Goal: Task Accomplishment & Management: Use online tool/utility

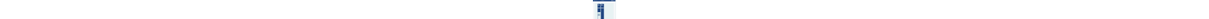
scroll to position [258, 0]
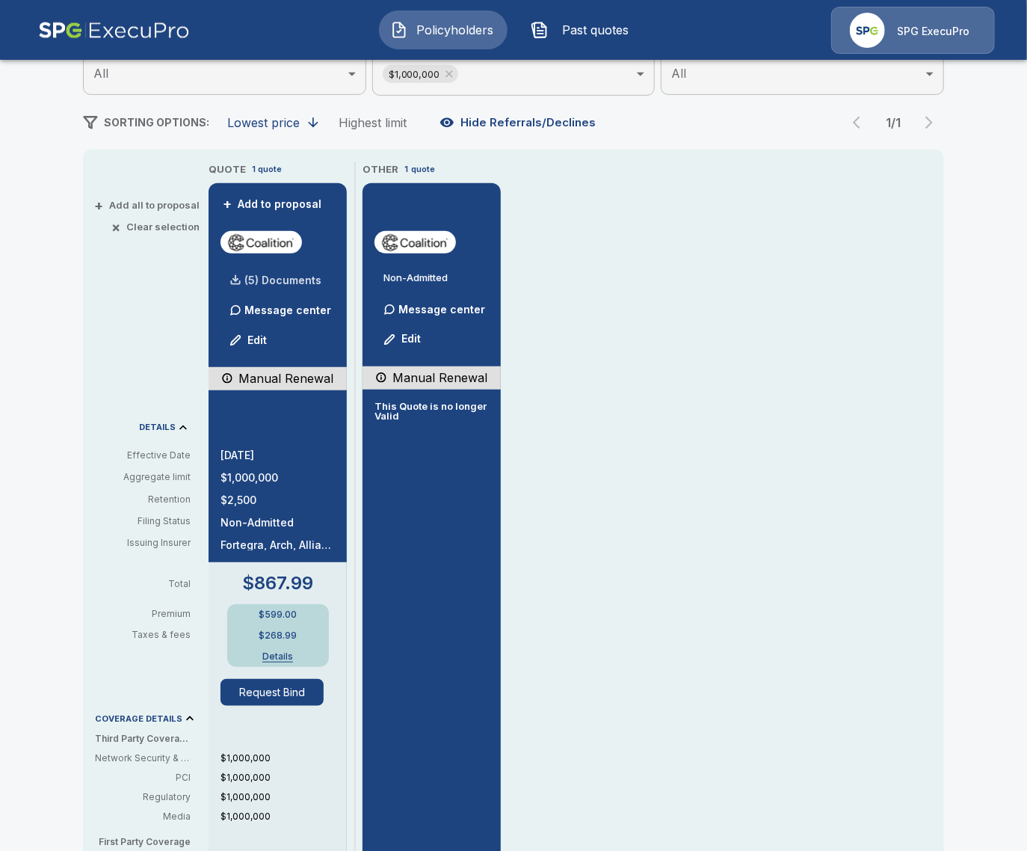
click at [276, 272] on div "(5) Documents" at bounding box center [271, 280] width 101 height 30
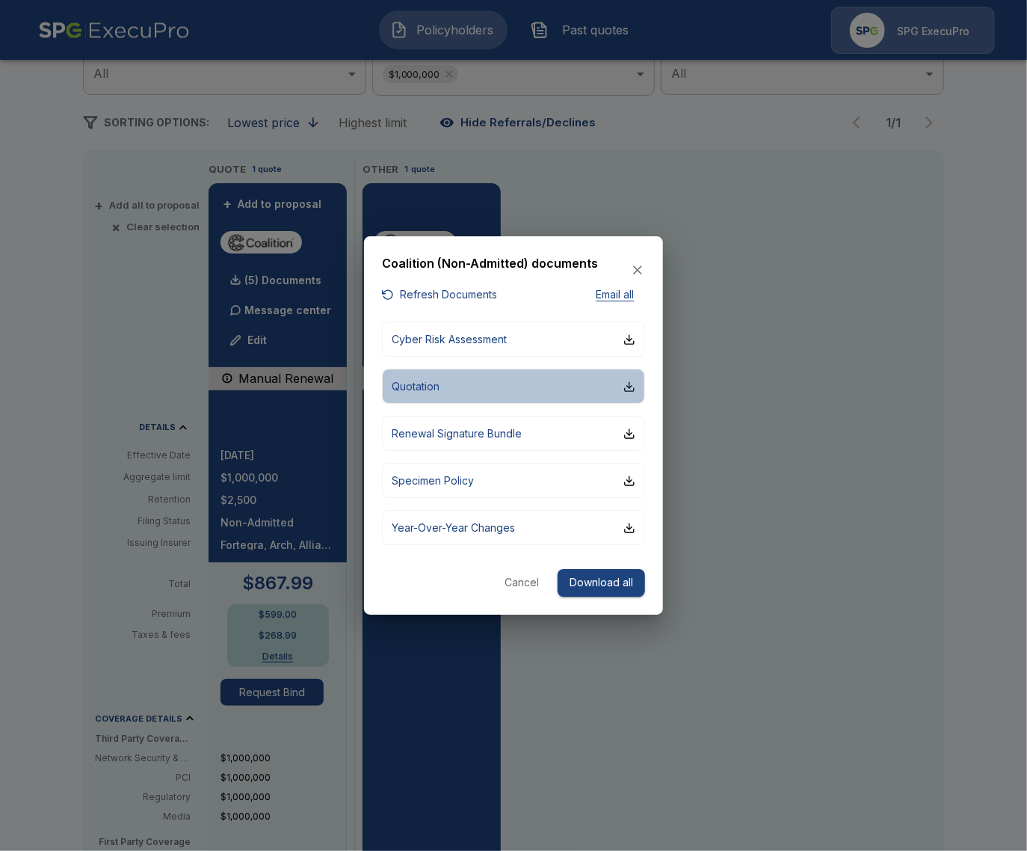
click at [485, 381] on button "Quotation" at bounding box center [513, 386] width 263 height 35
click at [821, 624] on div at bounding box center [513, 425] width 1027 height 851
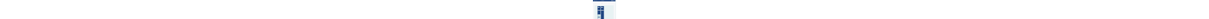
scroll to position [172, 0]
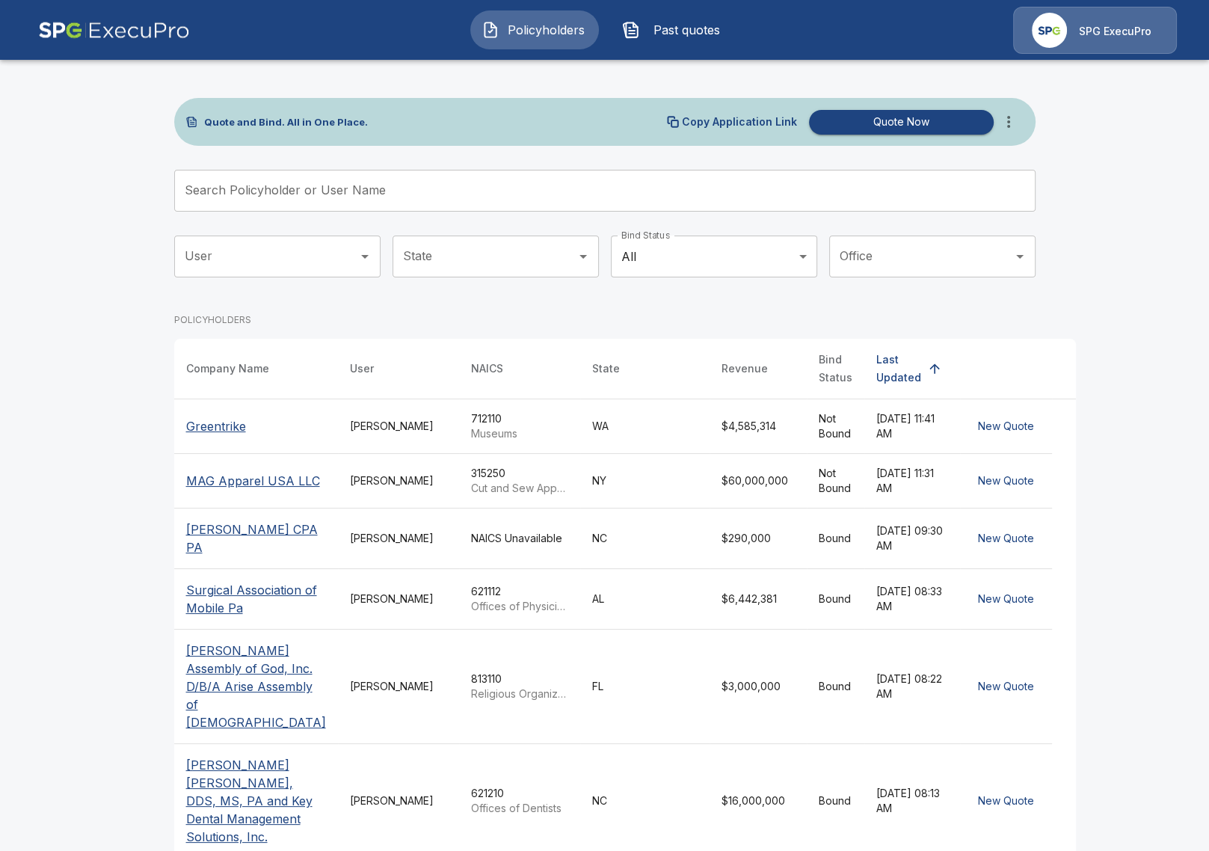
click at [1024, 135] on div "Quote and Bind. All in One Place. Copy Application Link Quote Now" at bounding box center [604, 122] width 861 height 48
click at [1019, 132] on button "more" at bounding box center [1009, 122] width 30 height 30
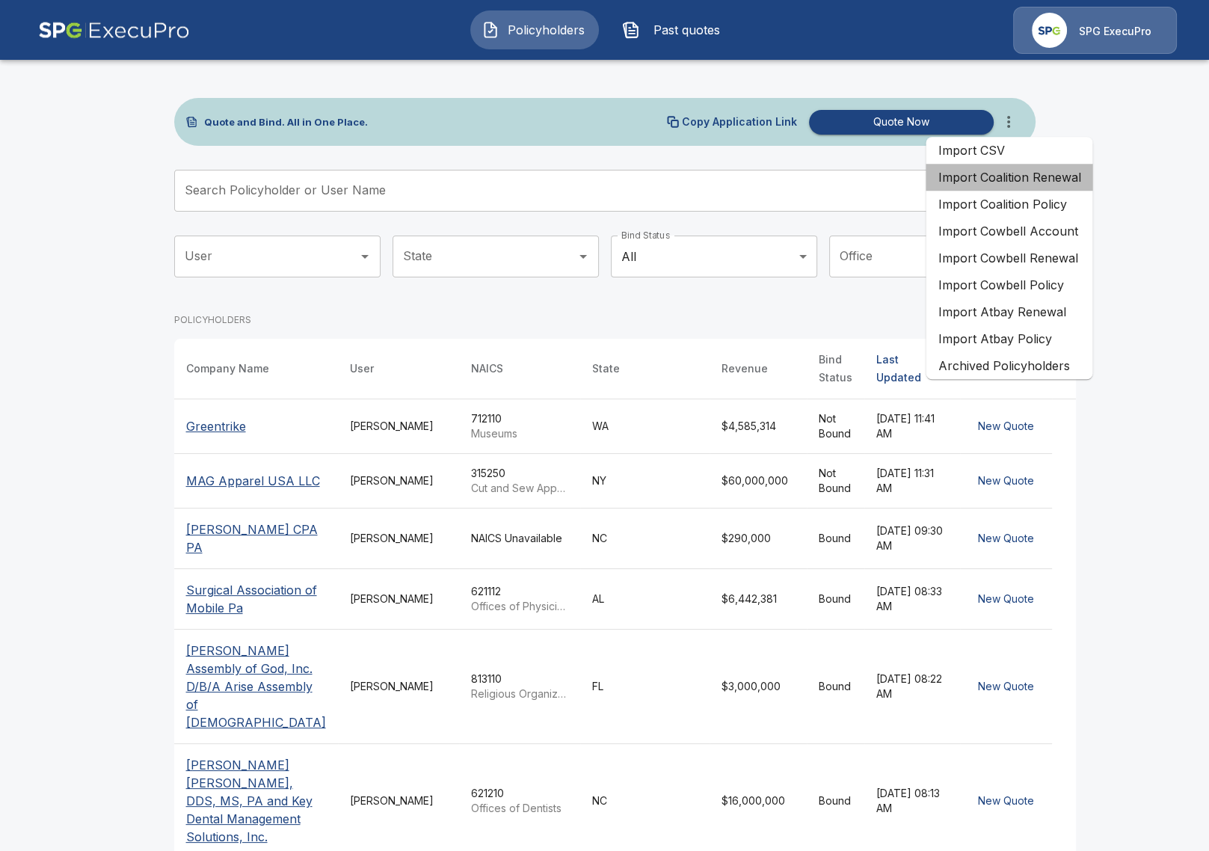
click at [1048, 188] on li "Import Coalition Renewal" at bounding box center [1009, 177] width 167 height 27
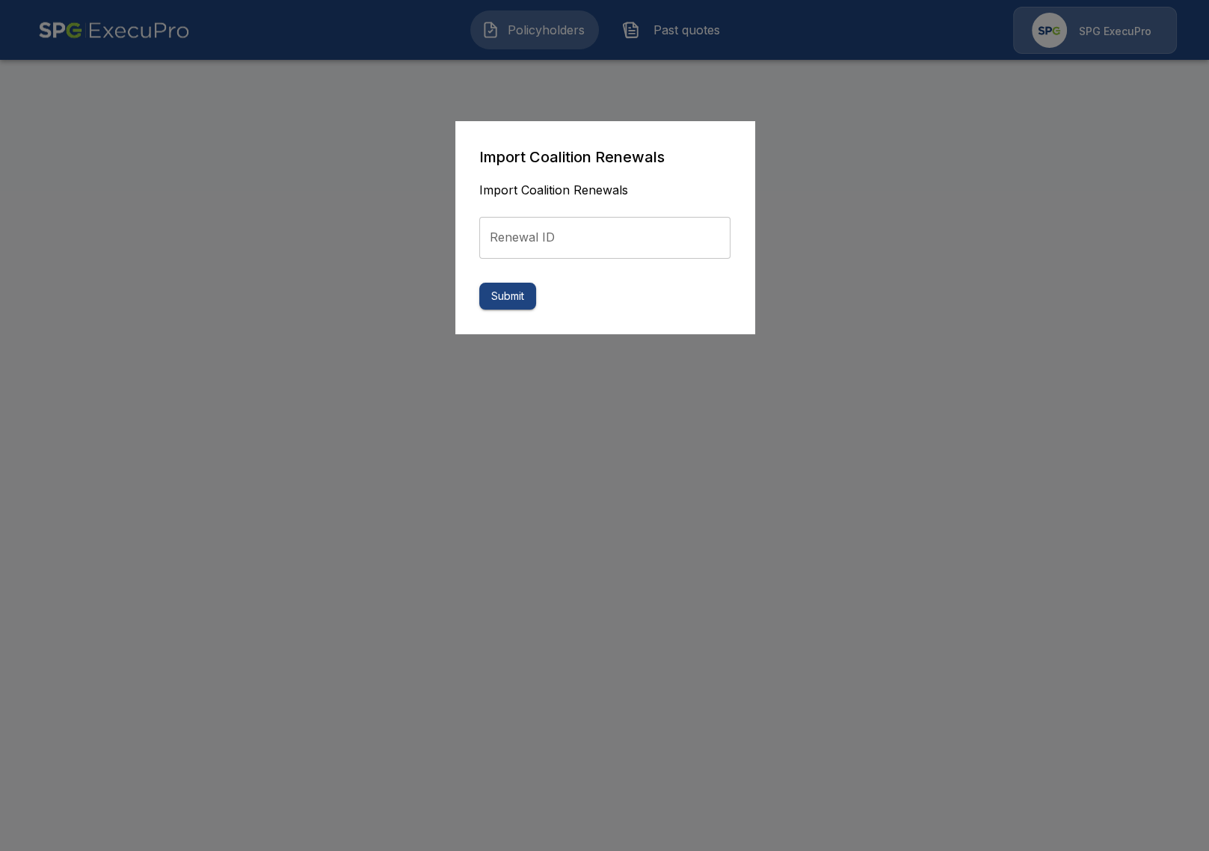
click at [596, 249] on input "Renewal ID" at bounding box center [604, 238] width 251 height 42
paste input "**********"
type input "**********"
click at [528, 298] on button "Submit" at bounding box center [507, 297] width 57 height 28
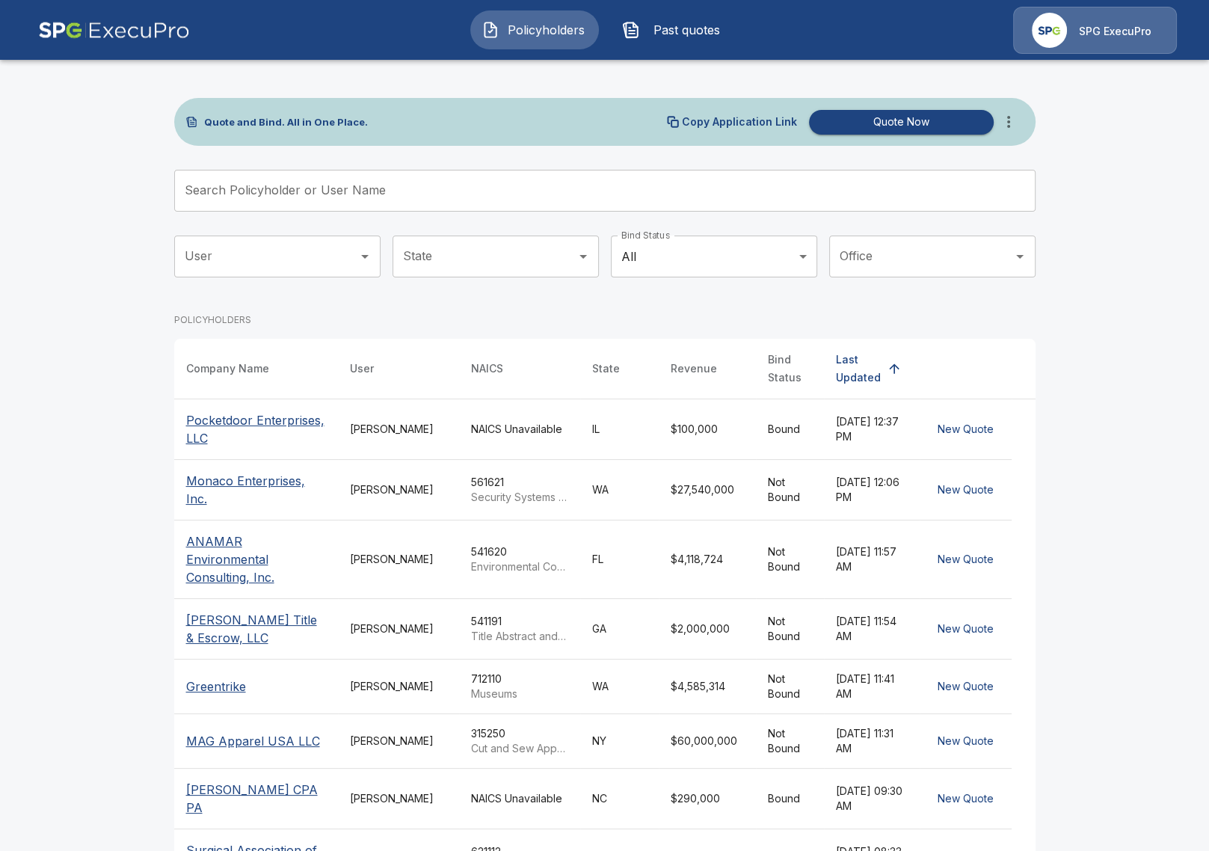
click at [351, 422] on div "[PERSON_NAME]" at bounding box center [398, 429] width 97 height 15
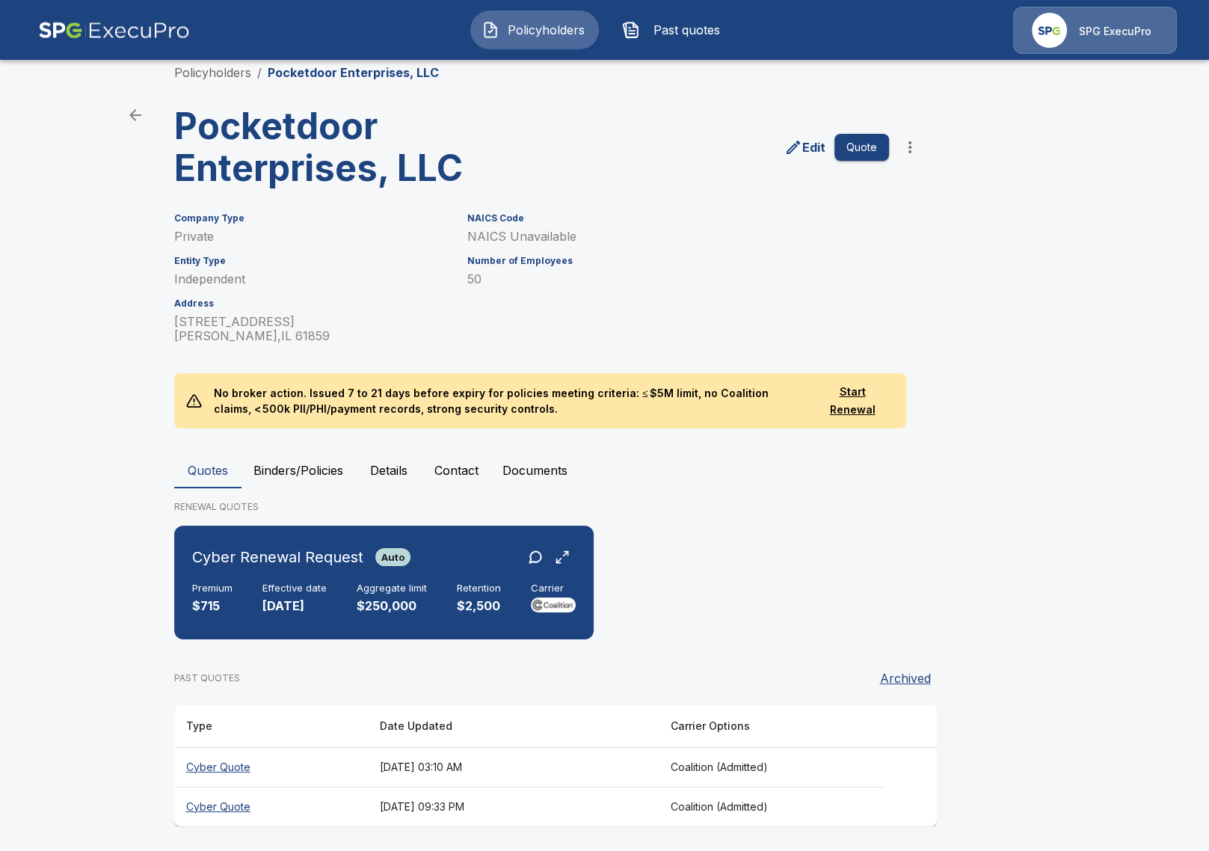
scroll to position [24, 0]
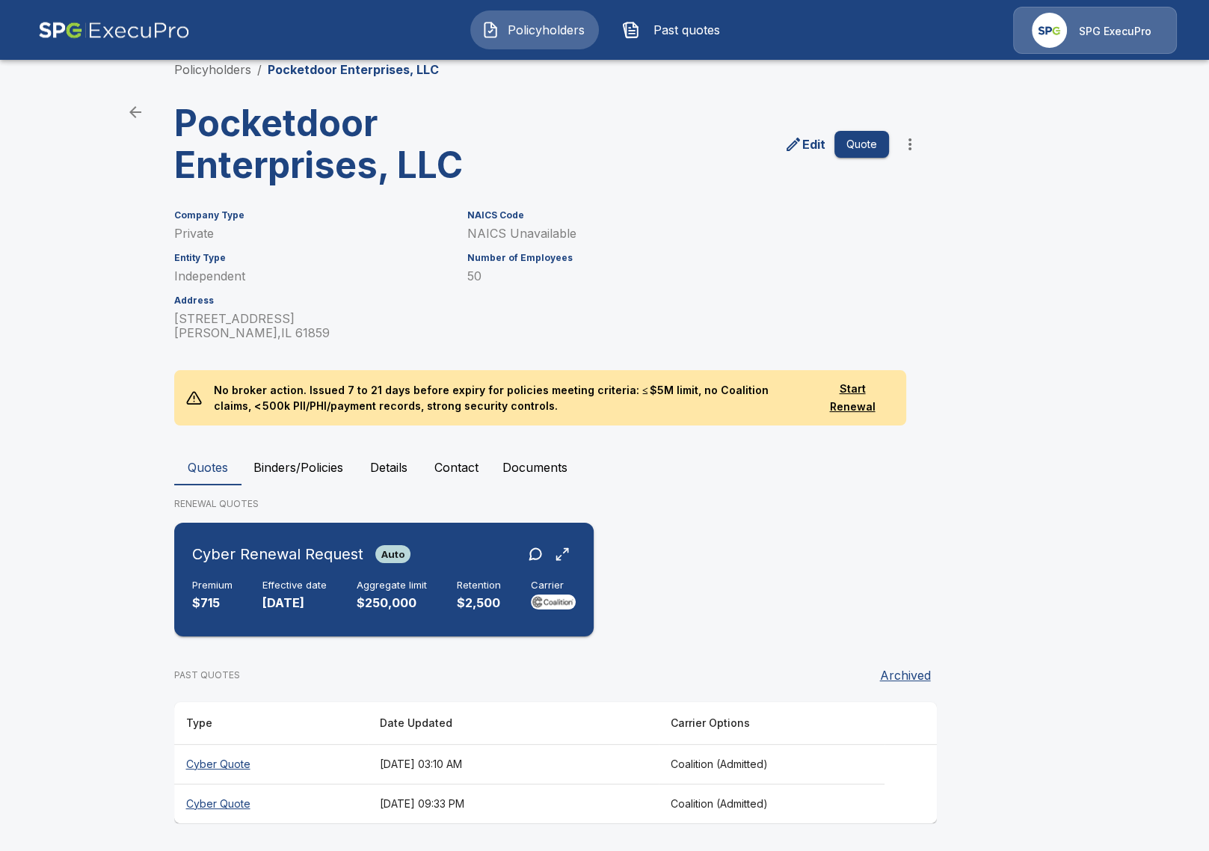
click at [326, 618] on div "Cyber Renewal Request Auto Premium $715 Effective date [DATE] Aggregate limit $…" at bounding box center [384, 580] width 408 height 102
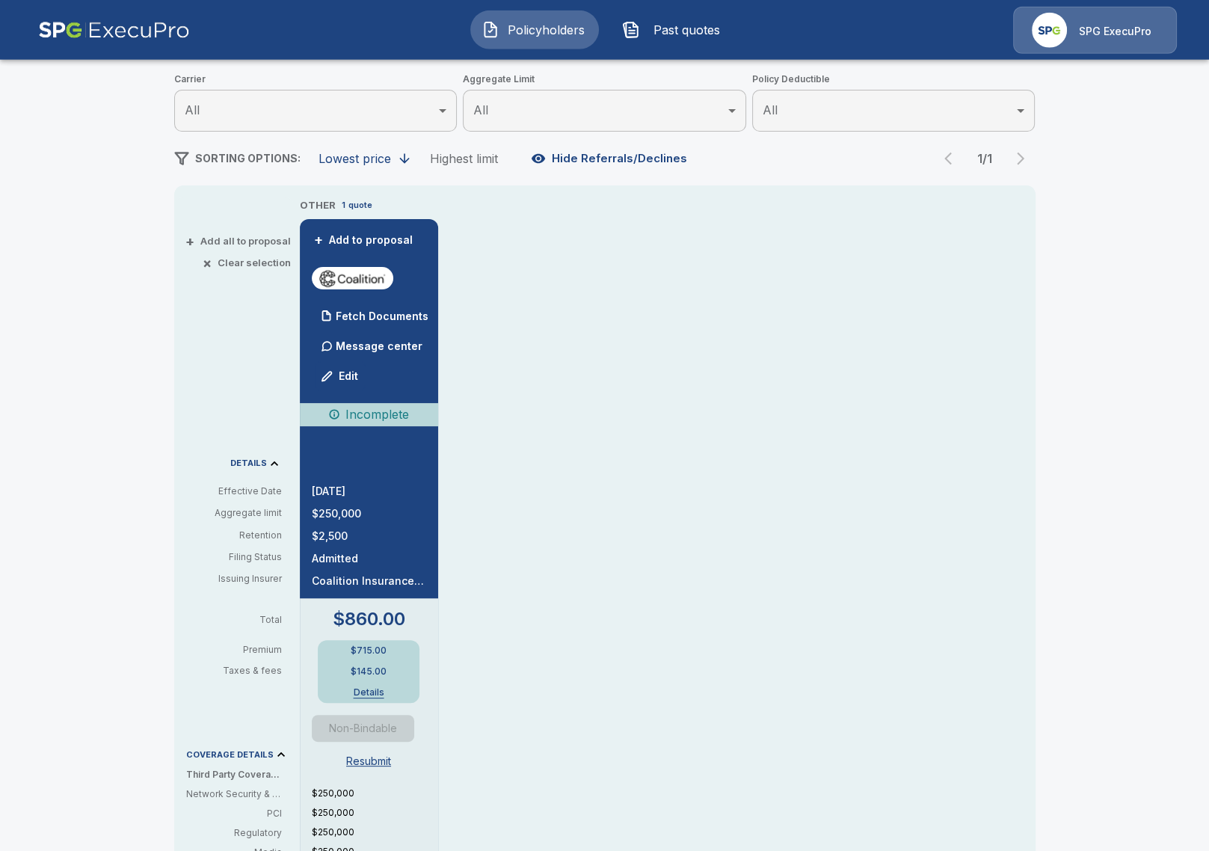
scroll to position [196, 0]
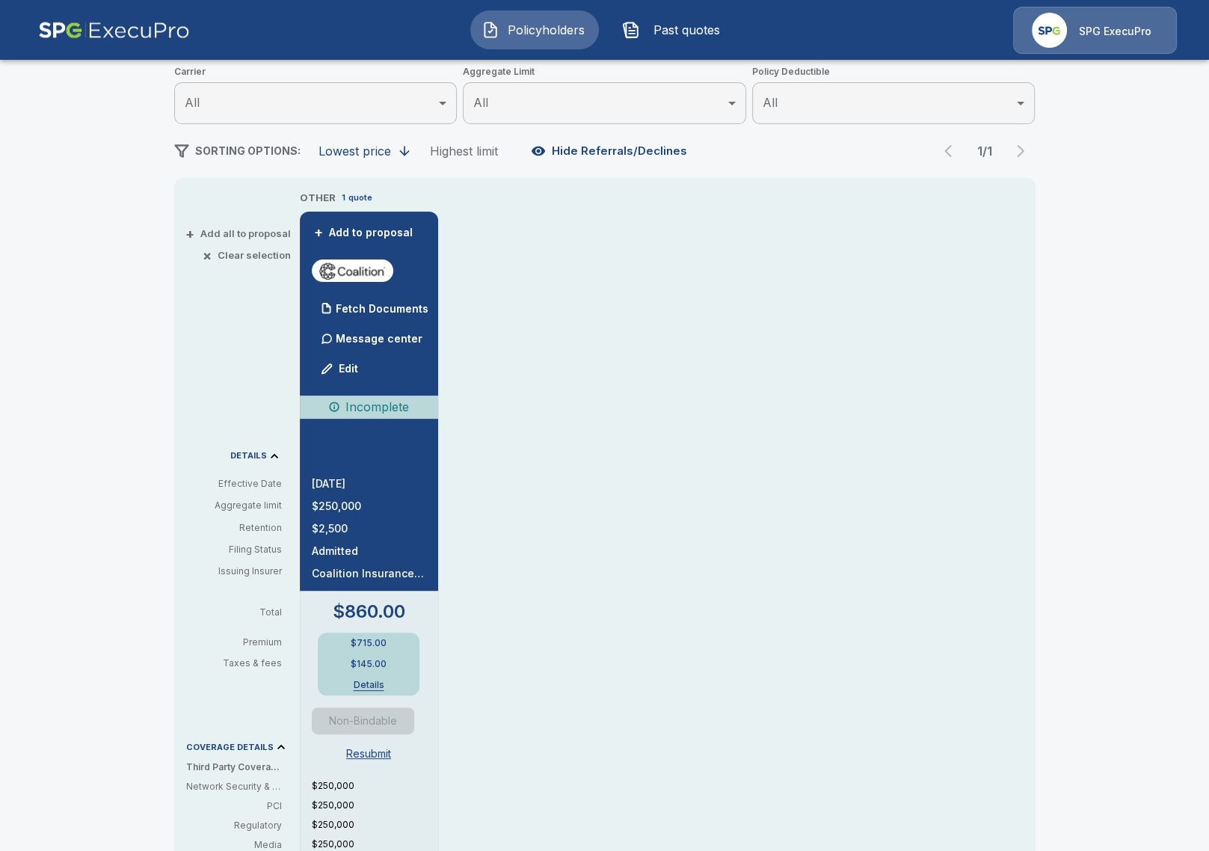
drag, startPoint x: 702, startPoint y: 432, endPoint x: 713, endPoint y: 441, distance: 14.4
click at [702, 432] on div "OTHER 1 quote + Add to proposal Fetch Documents Message center Edit Incomplete …" at bounding box center [668, 678] width 736 height 976
click at [161, 420] on div "Policyholders / Pocketdoor Enterprises, LLC / Quote Quote Results Broker Name T…" at bounding box center [604, 598] width 897 height 1434
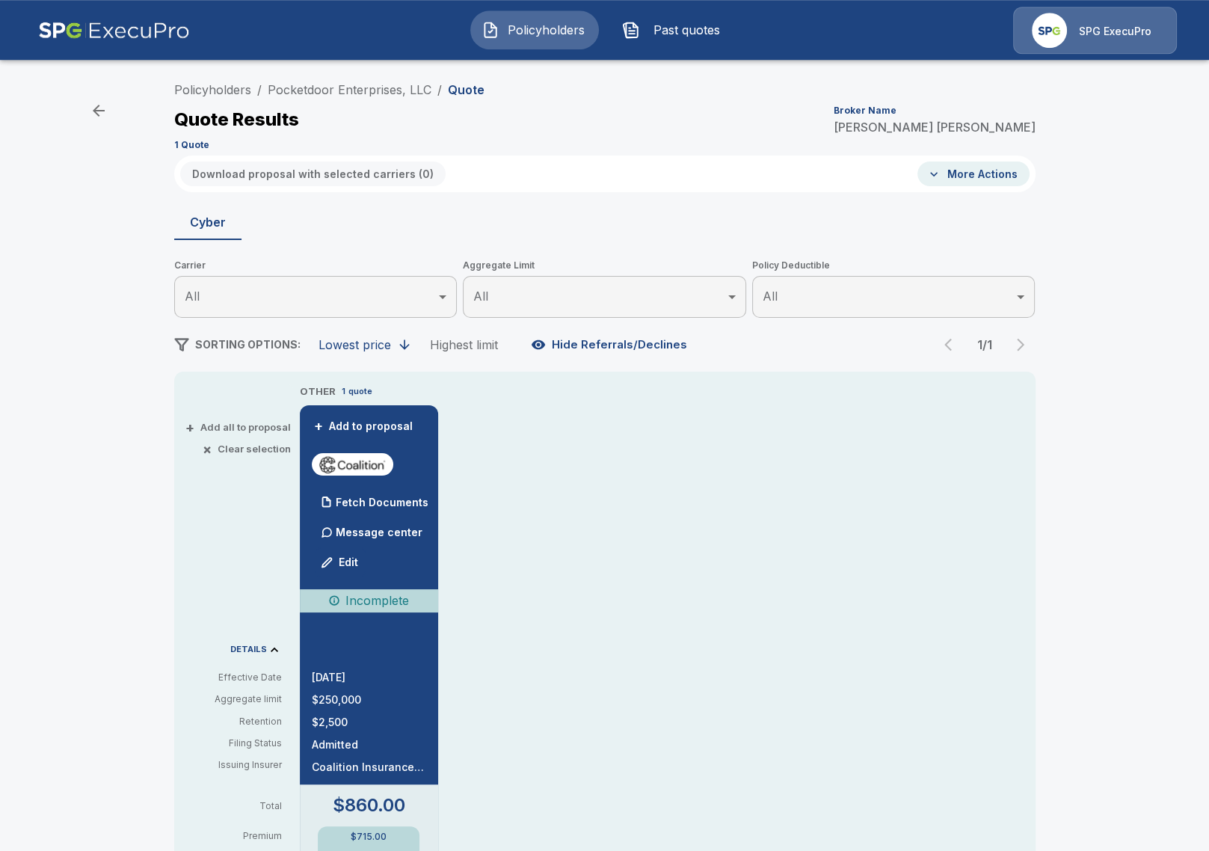
scroll to position [0, 0]
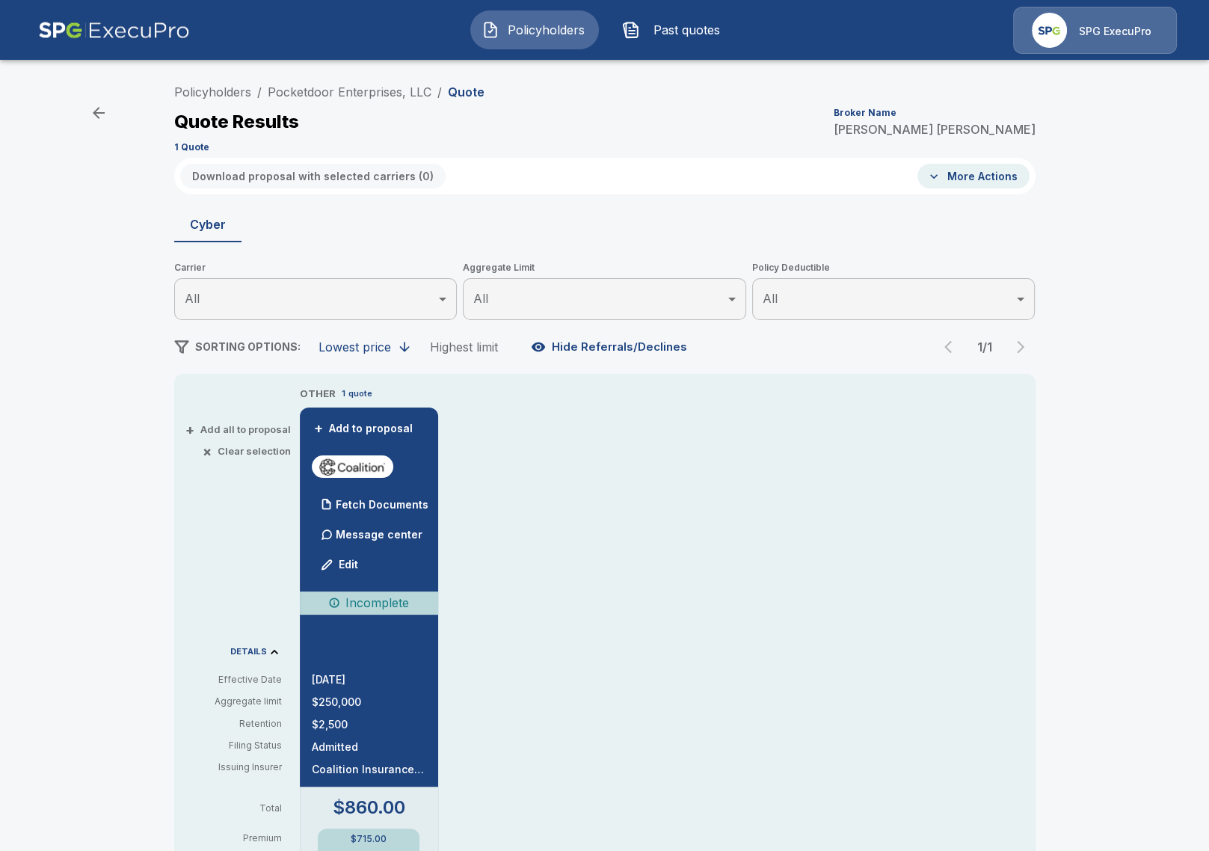
click at [358, 93] on link "Pocketdoor Enterprises, LLC" at bounding box center [350, 92] width 164 height 15
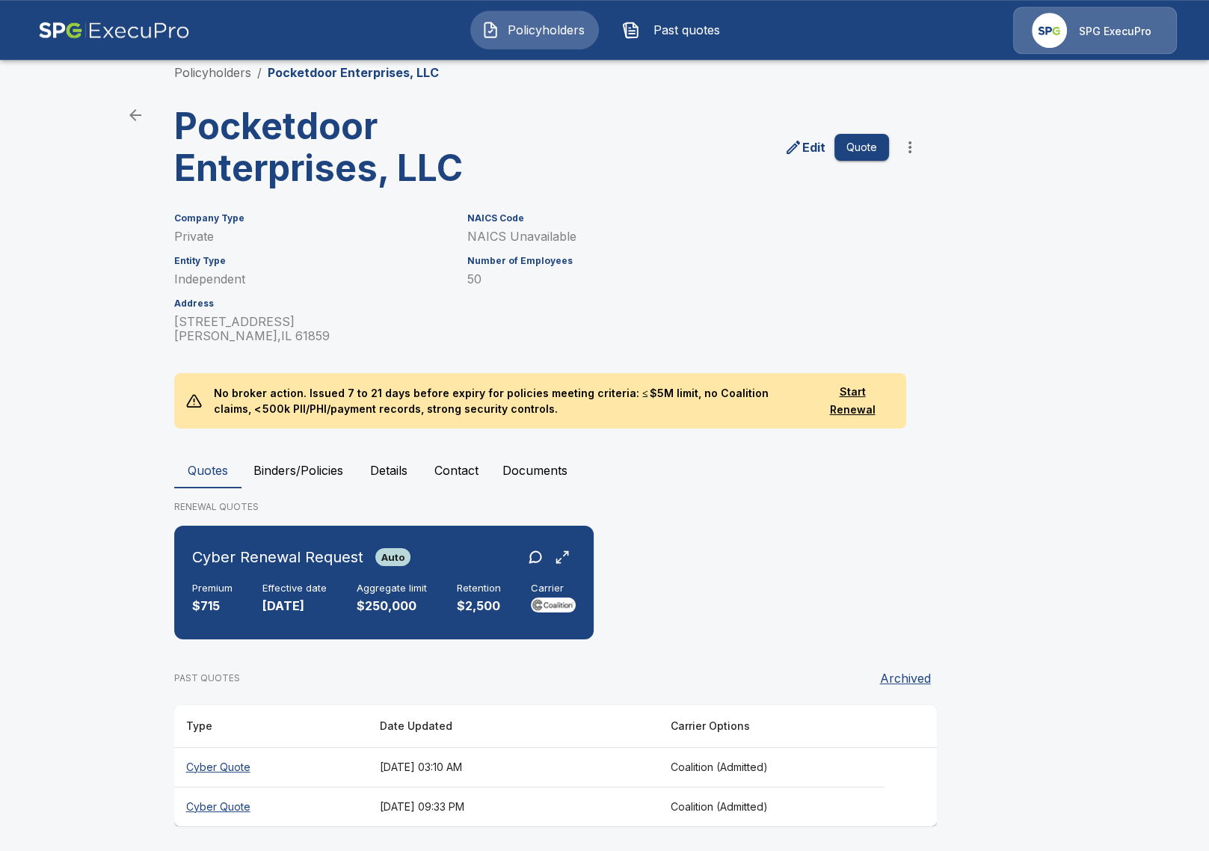
scroll to position [24, 0]
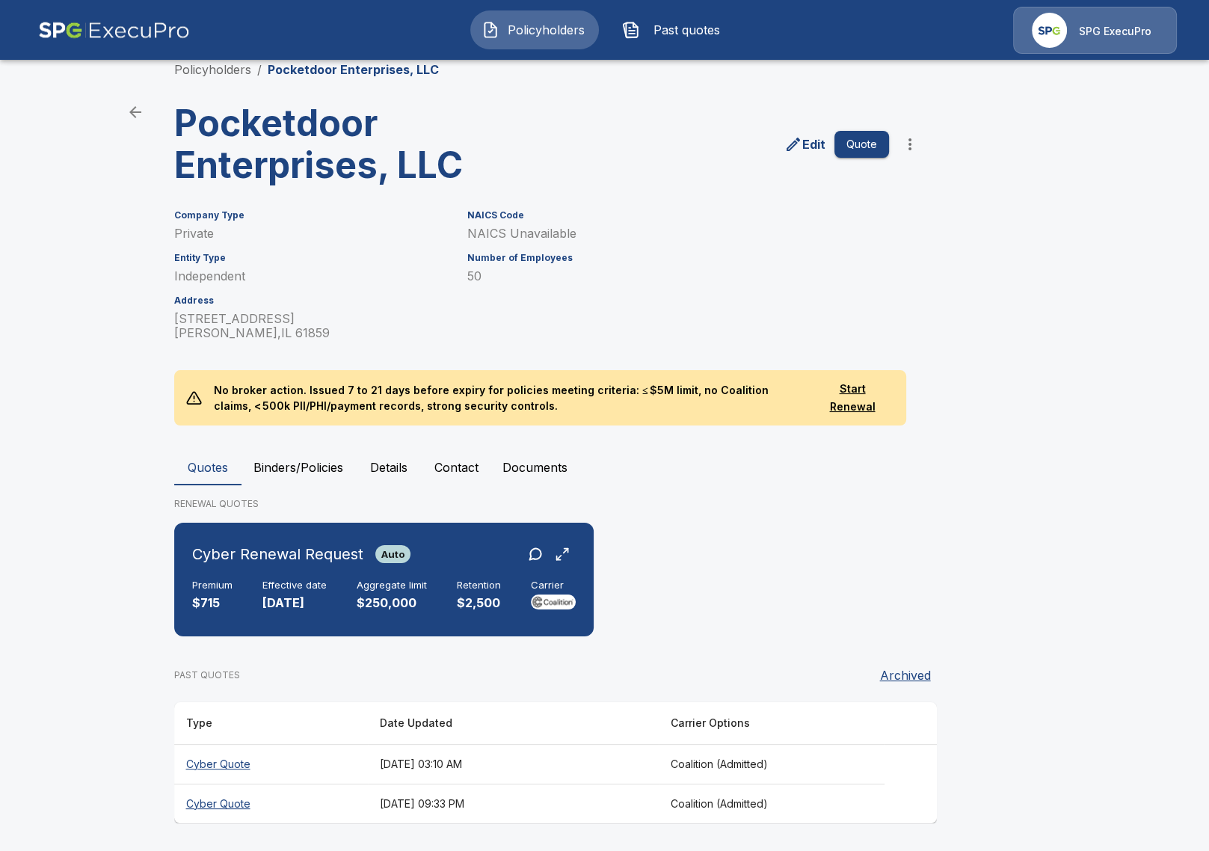
click at [85, 501] on main "Policyholders / Pocketdoor Enterprises, LLC Pocketdoor Enterprises, LLC Edit Qu…" at bounding box center [604, 414] width 1209 height 876
click at [322, 465] on button "Binders/Policies" at bounding box center [299, 467] width 114 height 36
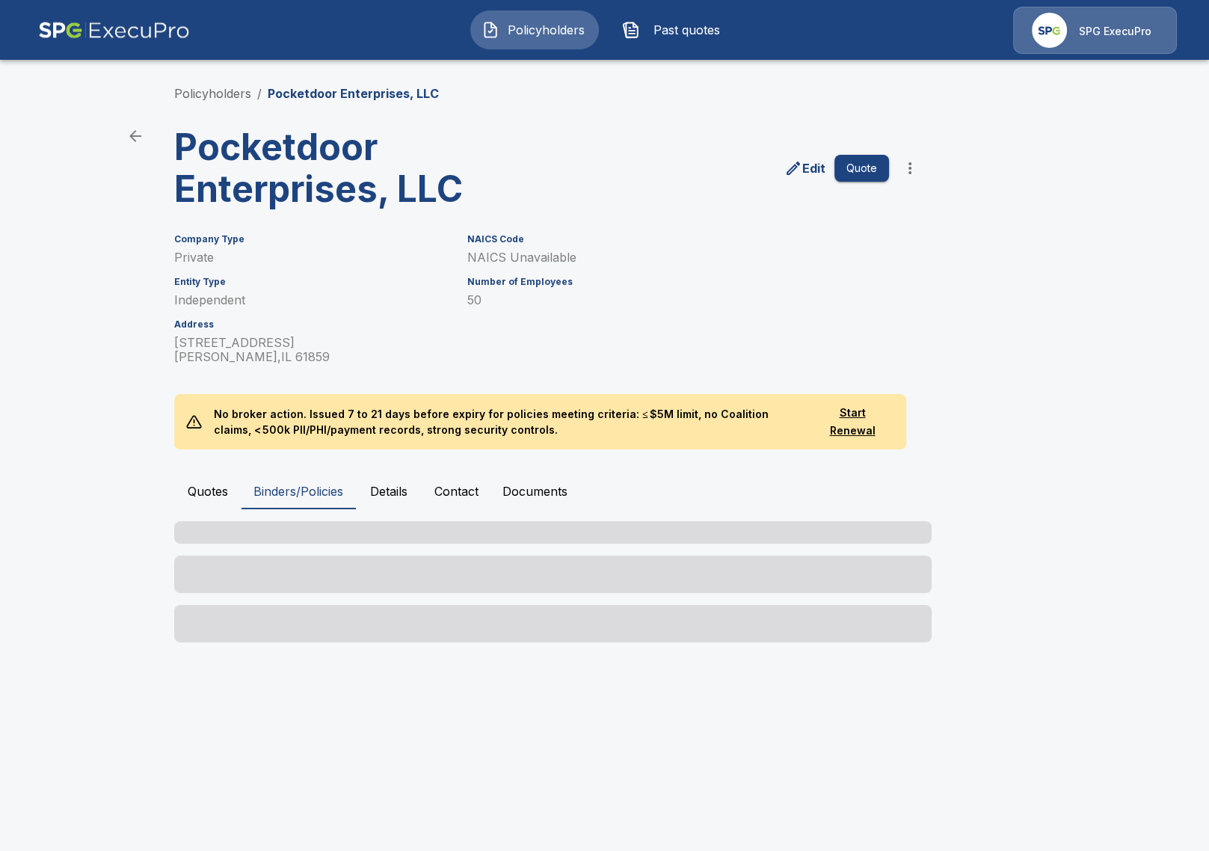
scroll to position [0, 0]
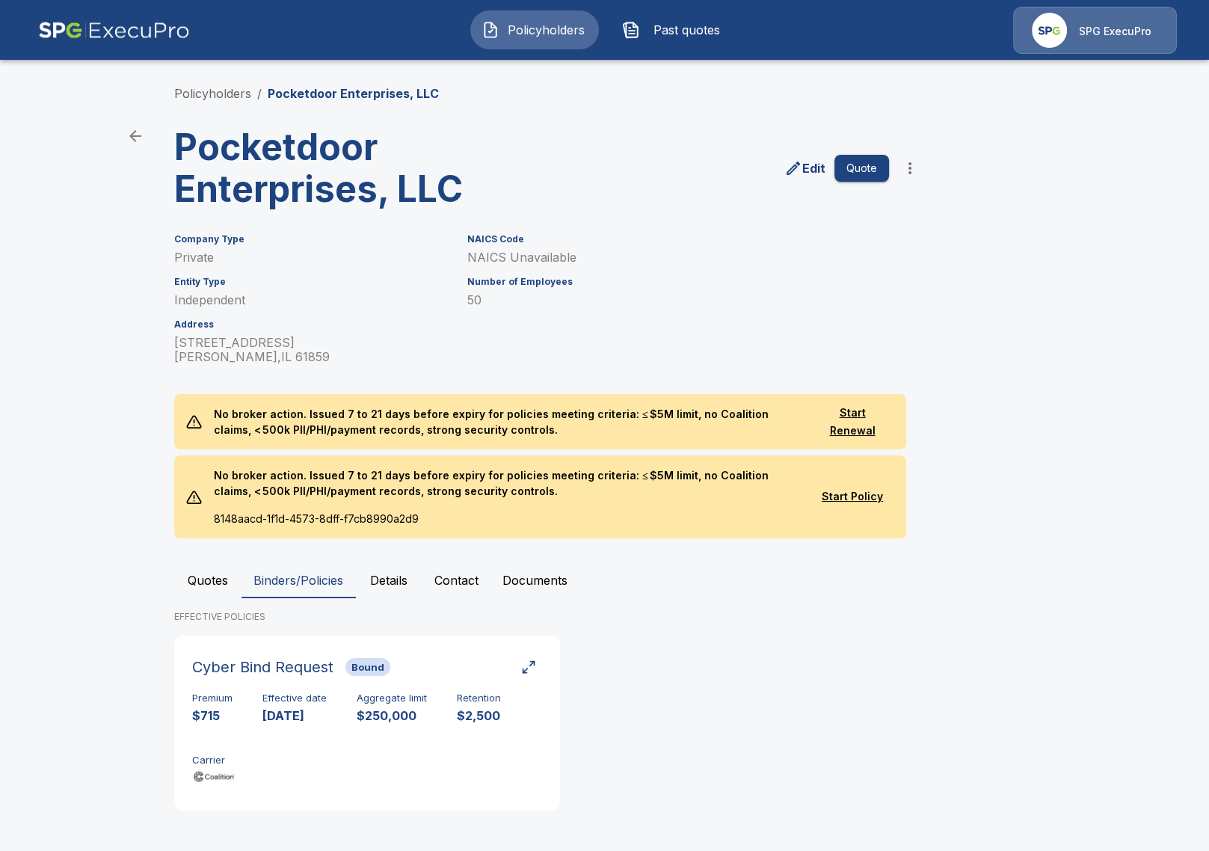
click at [222, 588] on button "Quotes" at bounding box center [207, 580] width 67 height 36
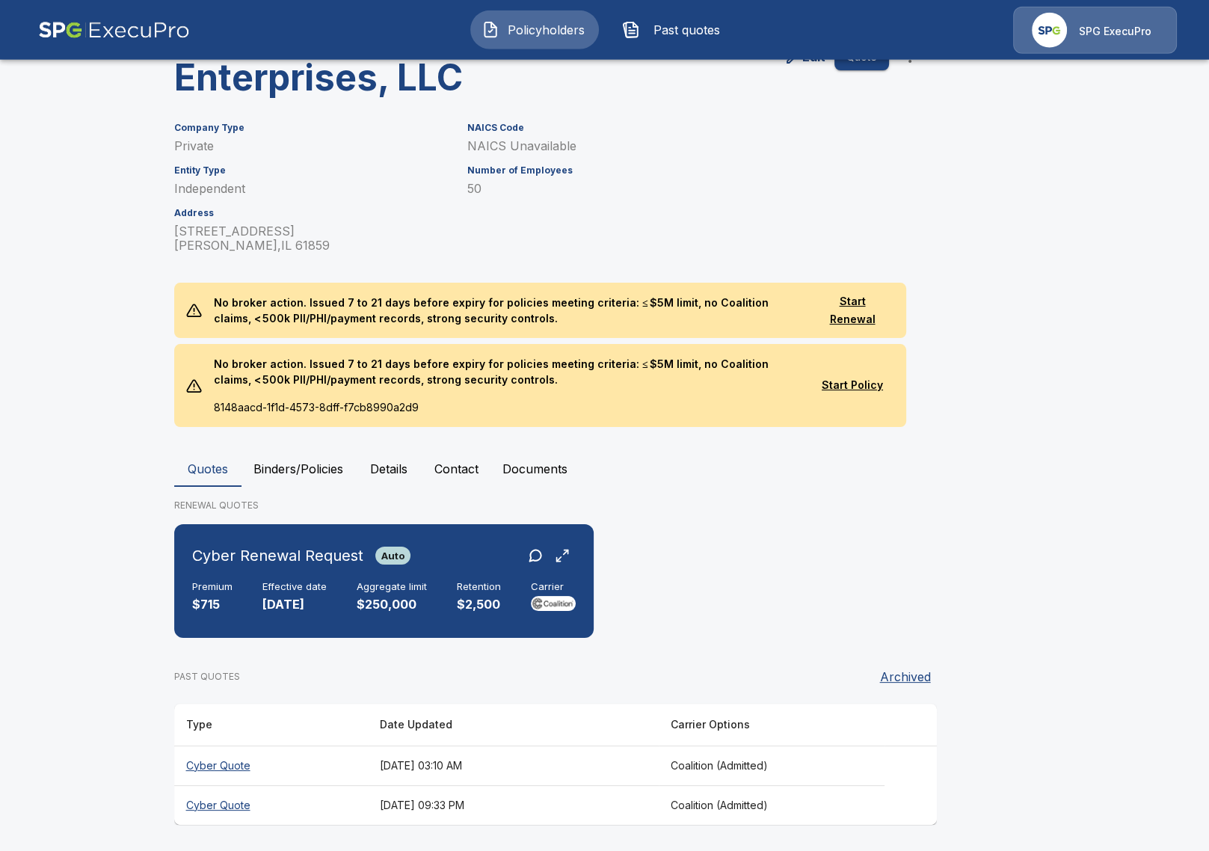
scroll to position [113, 0]
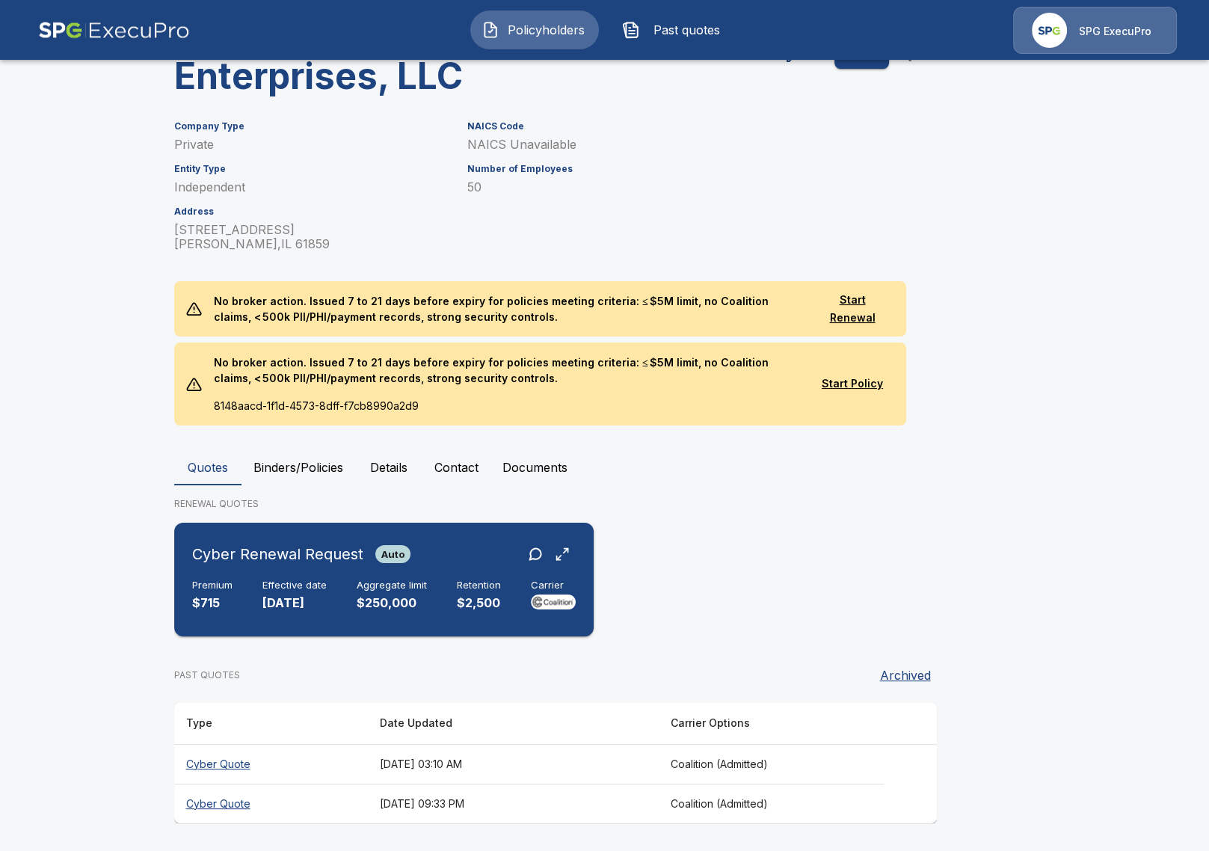
click at [297, 574] on div "Cyber Renewal Request Auto Premium $715 Effective date 12/1/2025 Aggregate limi…" at bounding box center [384, 580] width 408 height 102
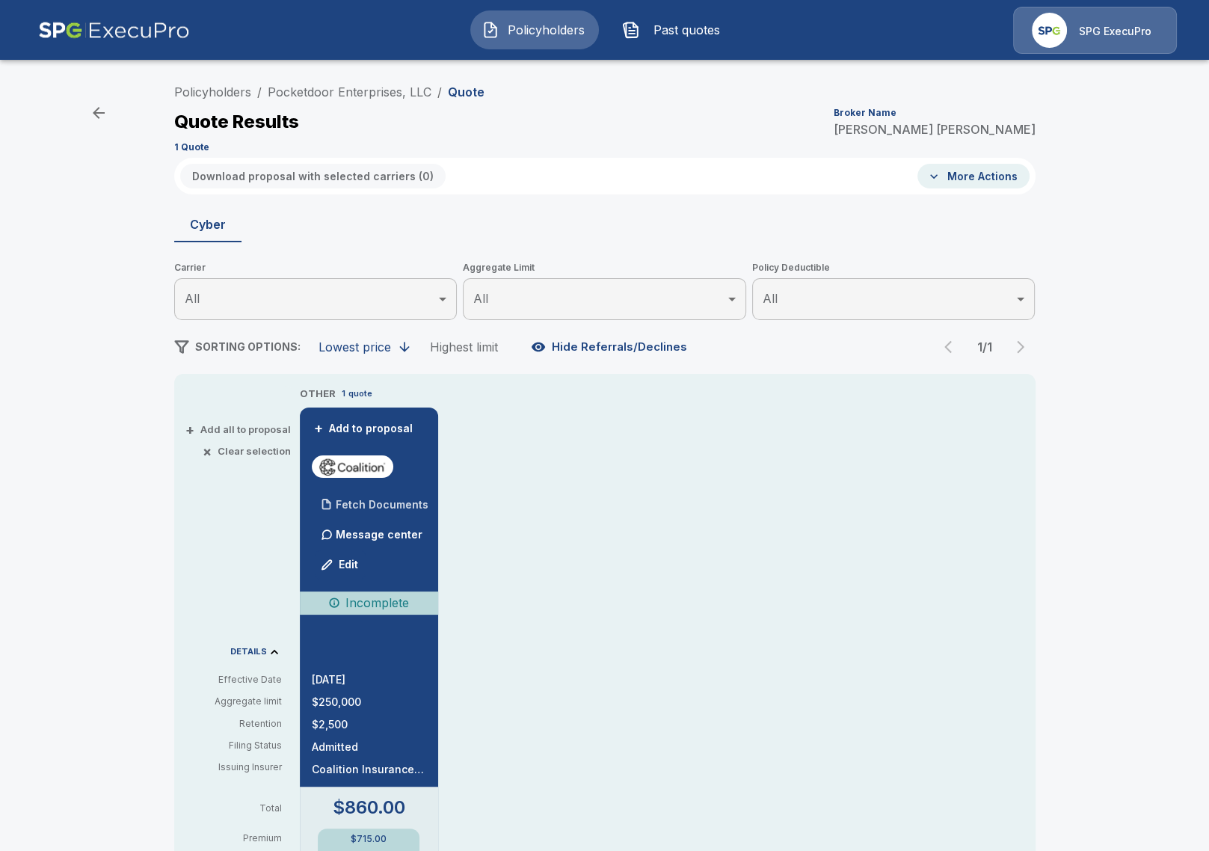
click at [375, 506] on p "Fetch Documents" at bounding box center [382, 505] width 93 height 10
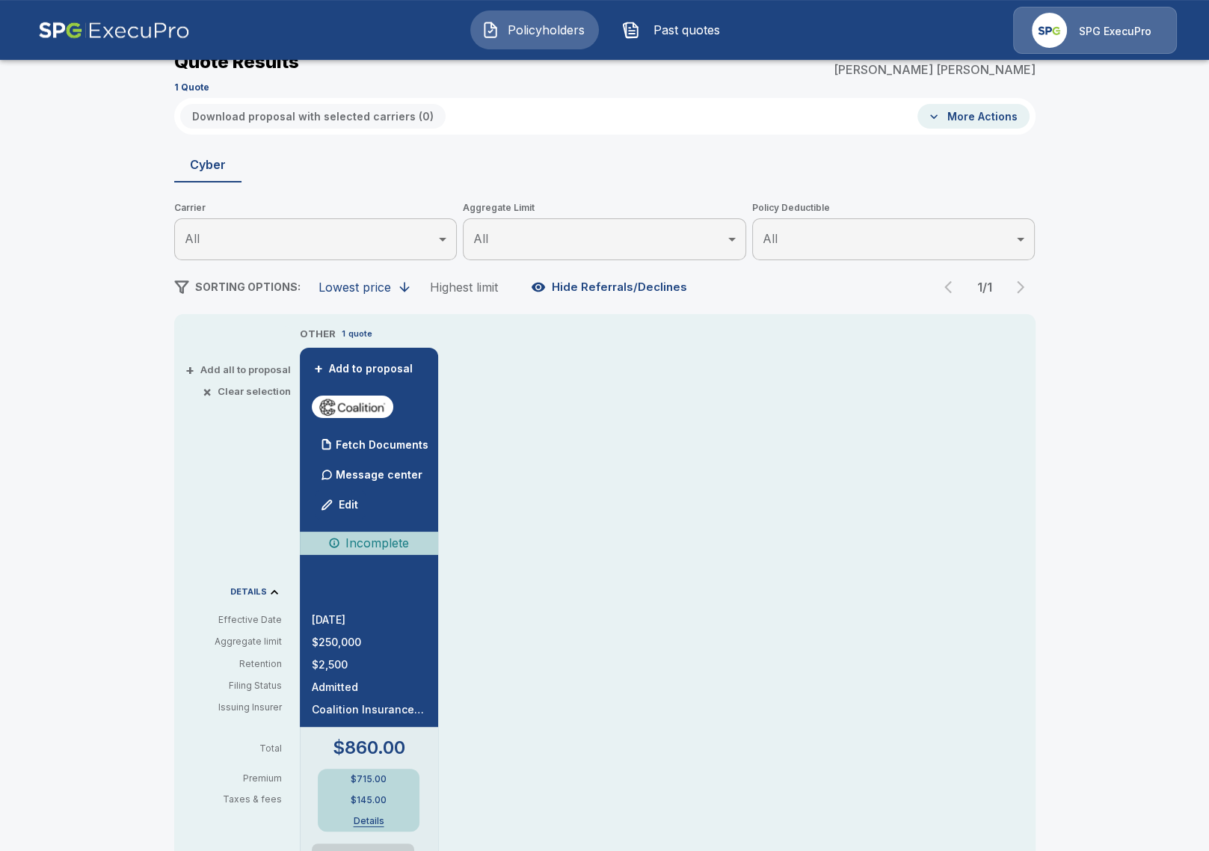
scroll to position [57, 0]
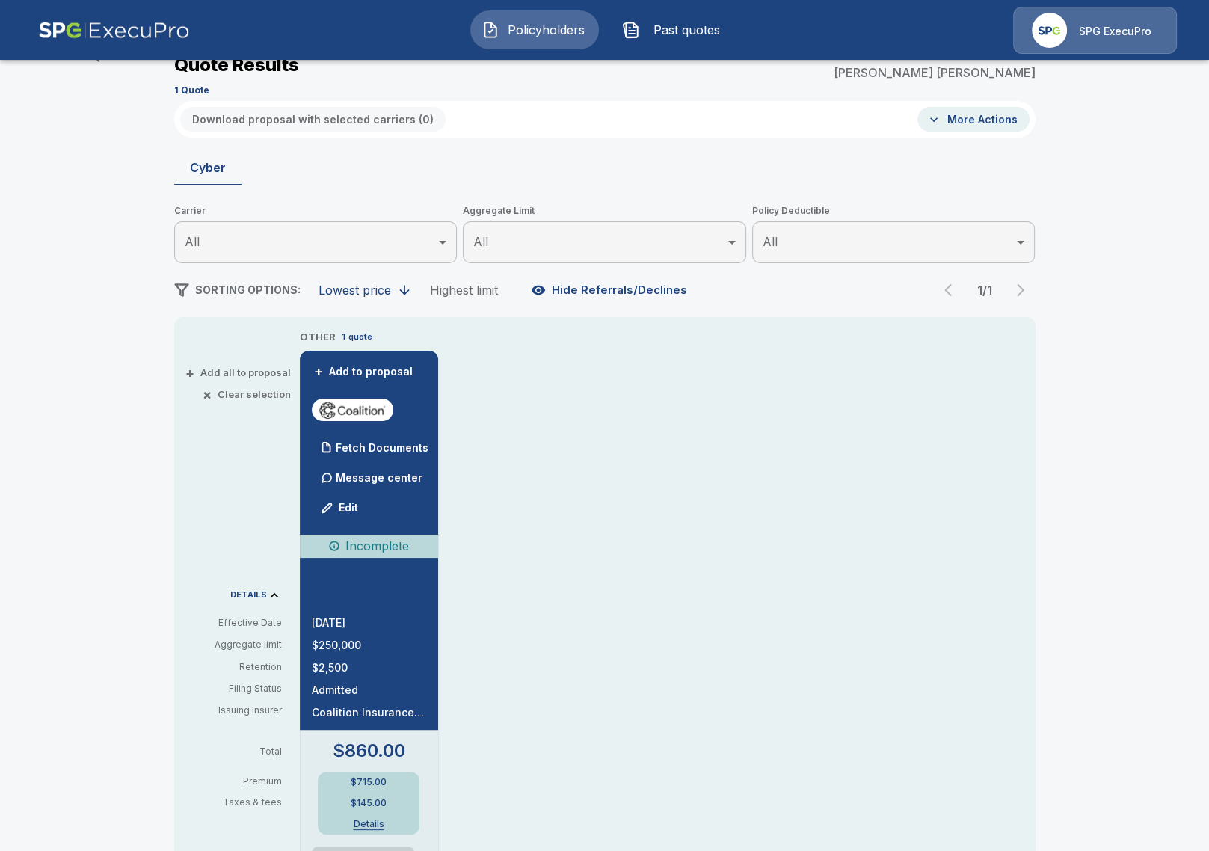
click at [605, 489] on div "OTHER 1 quote + Add to proposal Fetch Documents Message center Edit Incomplete …" at bounding box center [668, 817] width 736 height 976
click at [105, 426] on div "Policyholders / Pocketdoor Enterprises, LLC / Quote Quote Results Broker Name T…" at bounding box center [604, 734] width 1209 height 1440
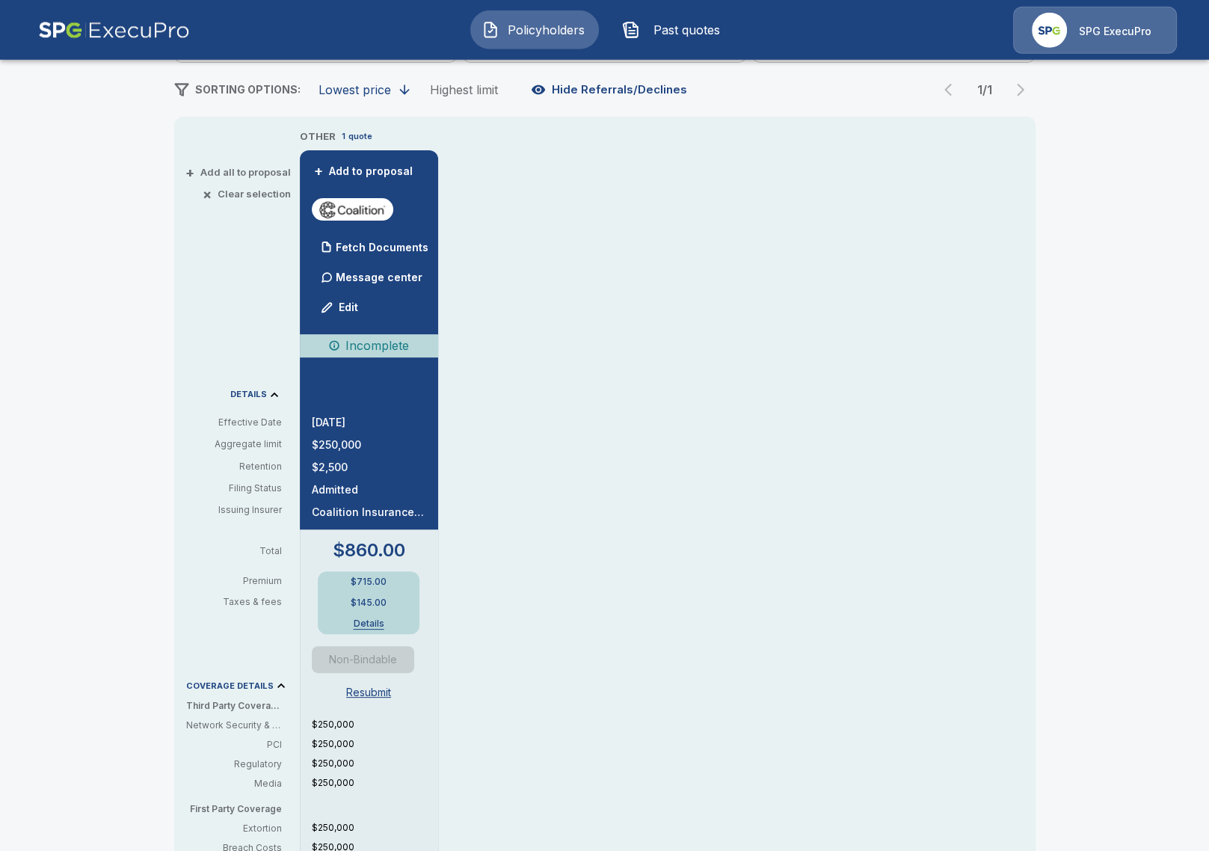
scroll to position [258, 0]
drag, startPoint x: 325, startPoint y: 422, endPoint x: 351, endPoint y: 424, distance: 26.3
click at [351, 423] on p "12/1/2025" at bounding box center [369, 422] width 114 height 10
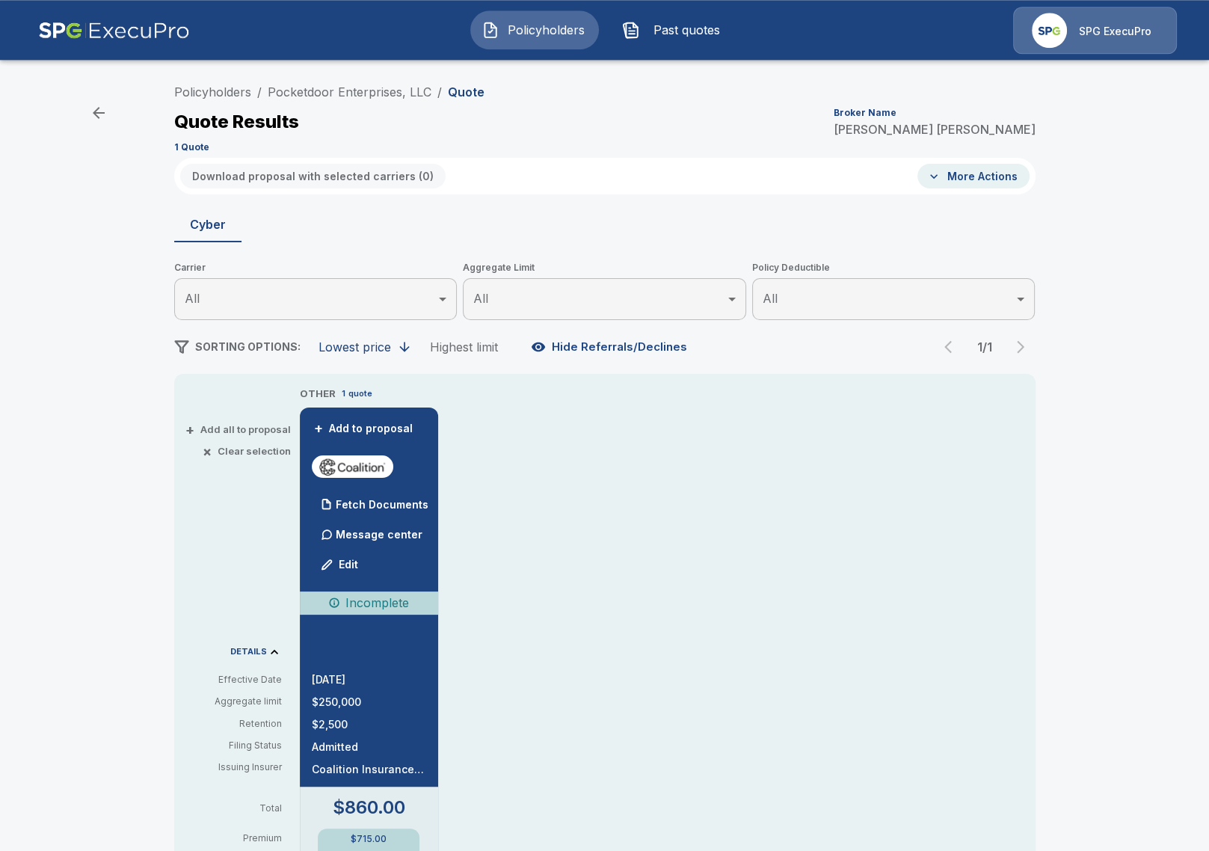
scroll to position [0, 0]
click at [342, 687] on div "12/1/2025 $250,000 $2,500 Admitted Coalition Insurance Solutions" at bounding box center [369, 725] width 114 height 100
click at [325, 90] on link "Pocketdoor Enterprises, LLC" at bounding box center [350, 92] width 164 height 15
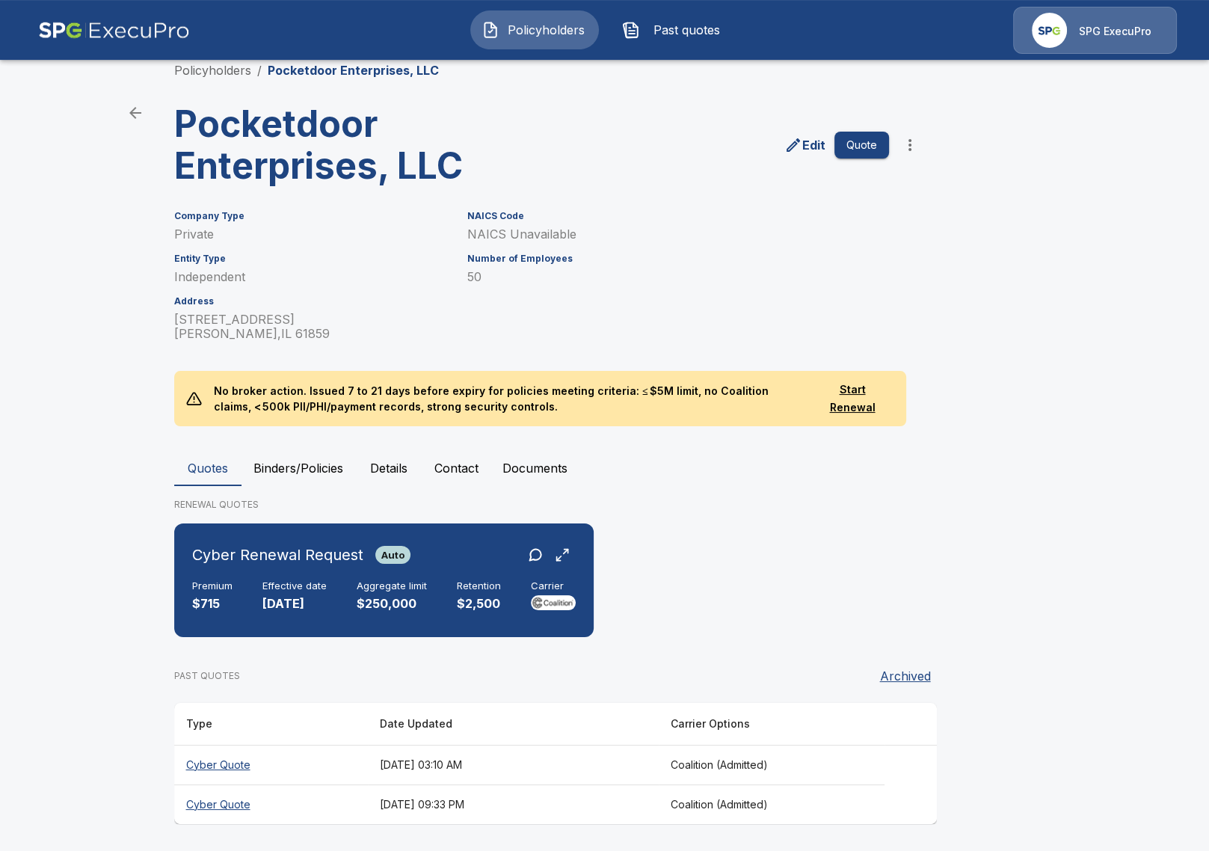
scroll to position [24, 0]
click at [368, 808] on th "September 1, 2025 at 09:33 PM" at bounding box center [513, 804] width 291 height 40
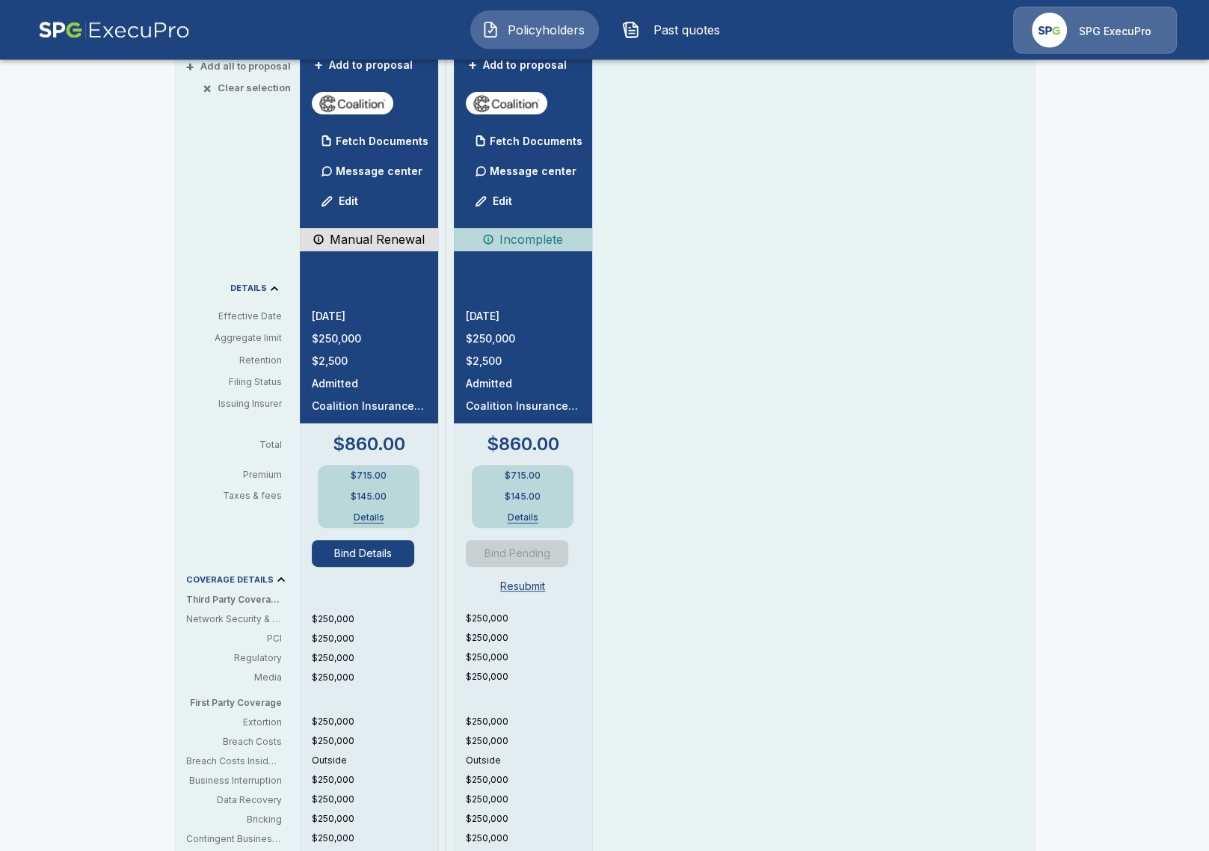
scroll to position [368, 0]
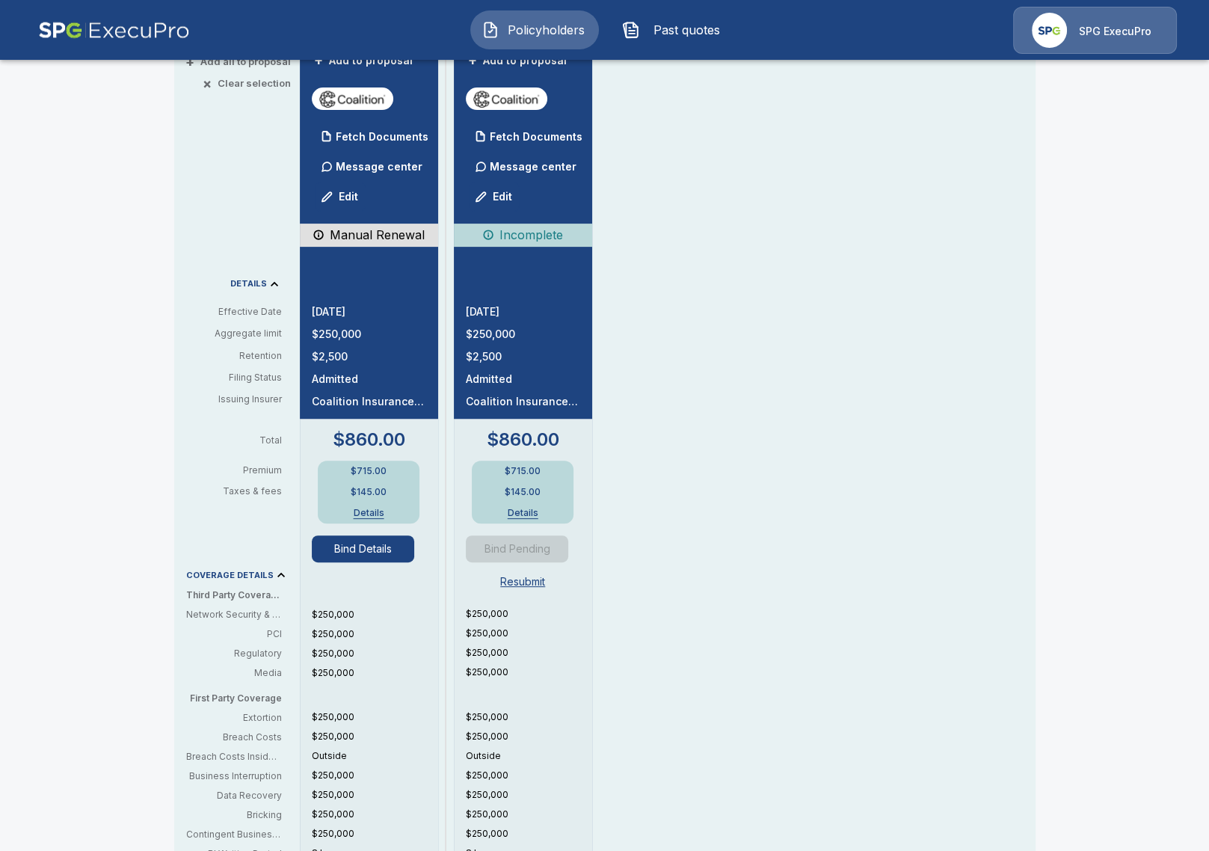
drag, startPoint x: 501, startPoint y: 313, endPoint x: 517, endPoint y: 314, distance: 15.8
click at [517, 313] on p "12/1/2025" at bounding box center [523, 312] width 114 height 10
click at [636, 337] on div "QUOTE 1 quote + Add to proposal Fetch Documents Message center Edit Manual Rene…" at bounding box center [668, 506] width 736 height 977
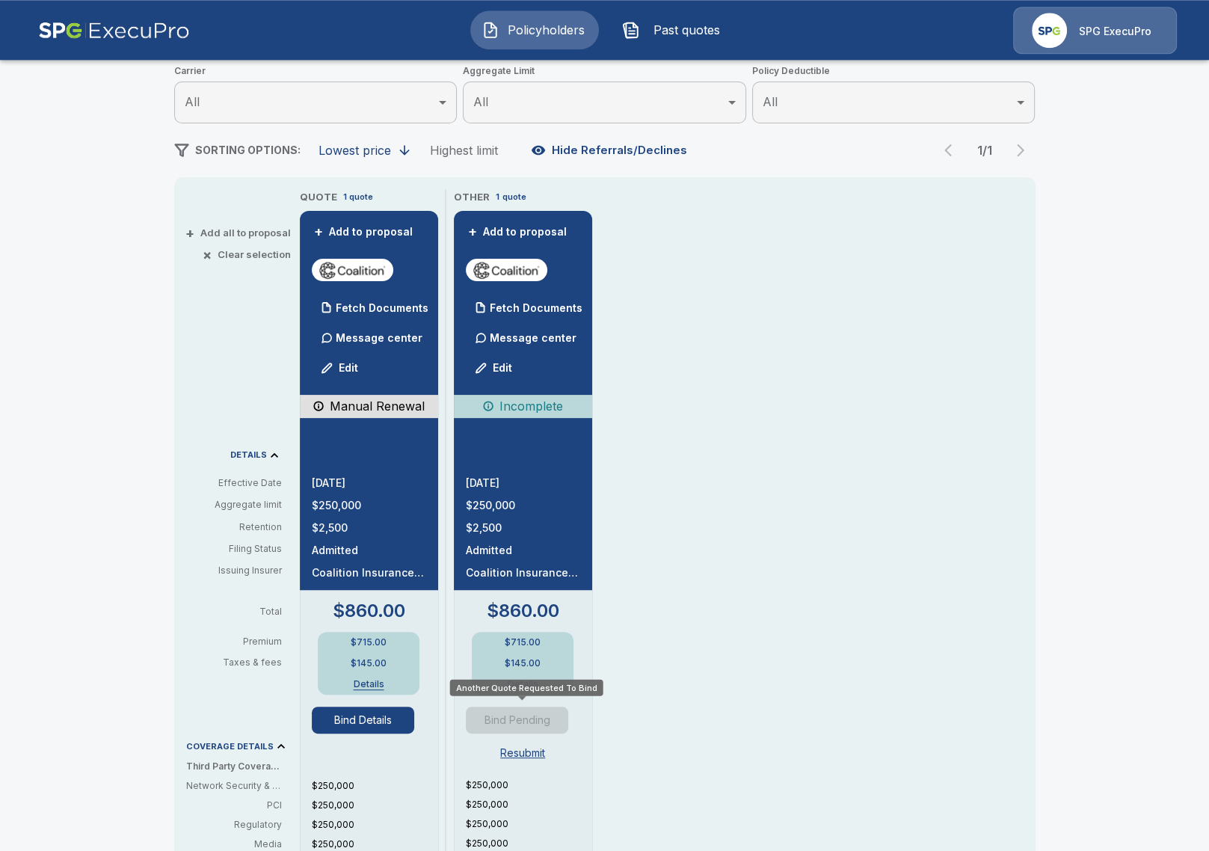
scroll to position [196, 0]
click at [355, 308] on p "Fetch Documents" at bounding box center [382, 309] width 93 height 10
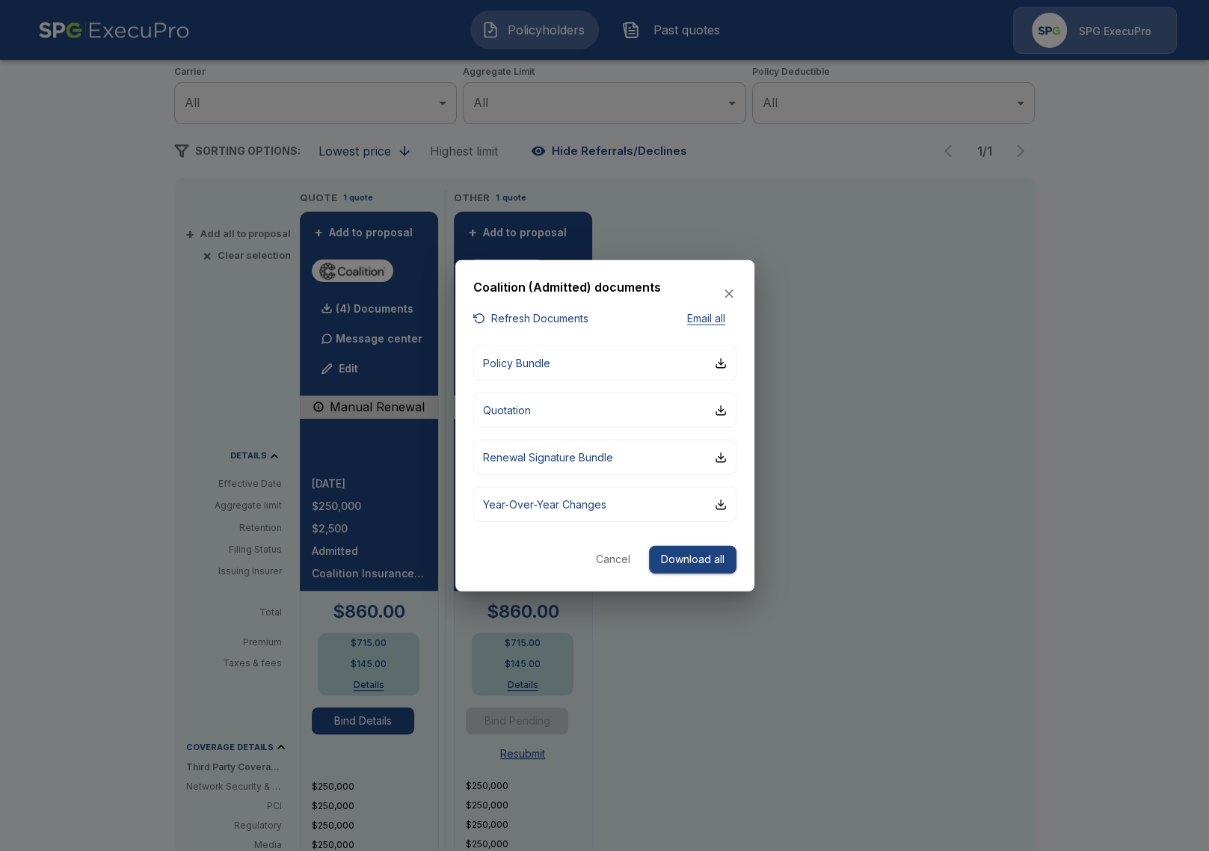
click at [139, 412] on div at bounding box center [604, 425] width 1209 height 851
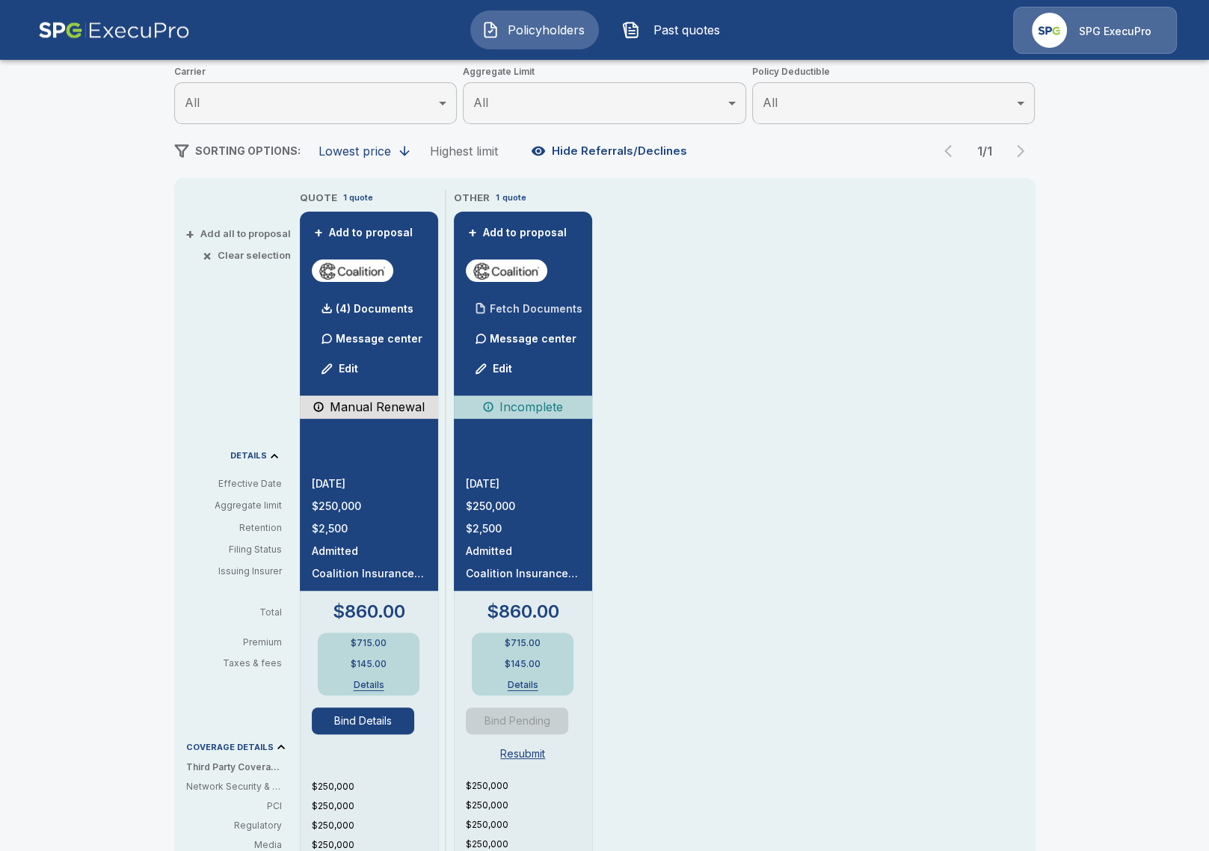
click at [511, 322] on div "Fetch Documents" at bounding box center [524, 309] width 117 height 30
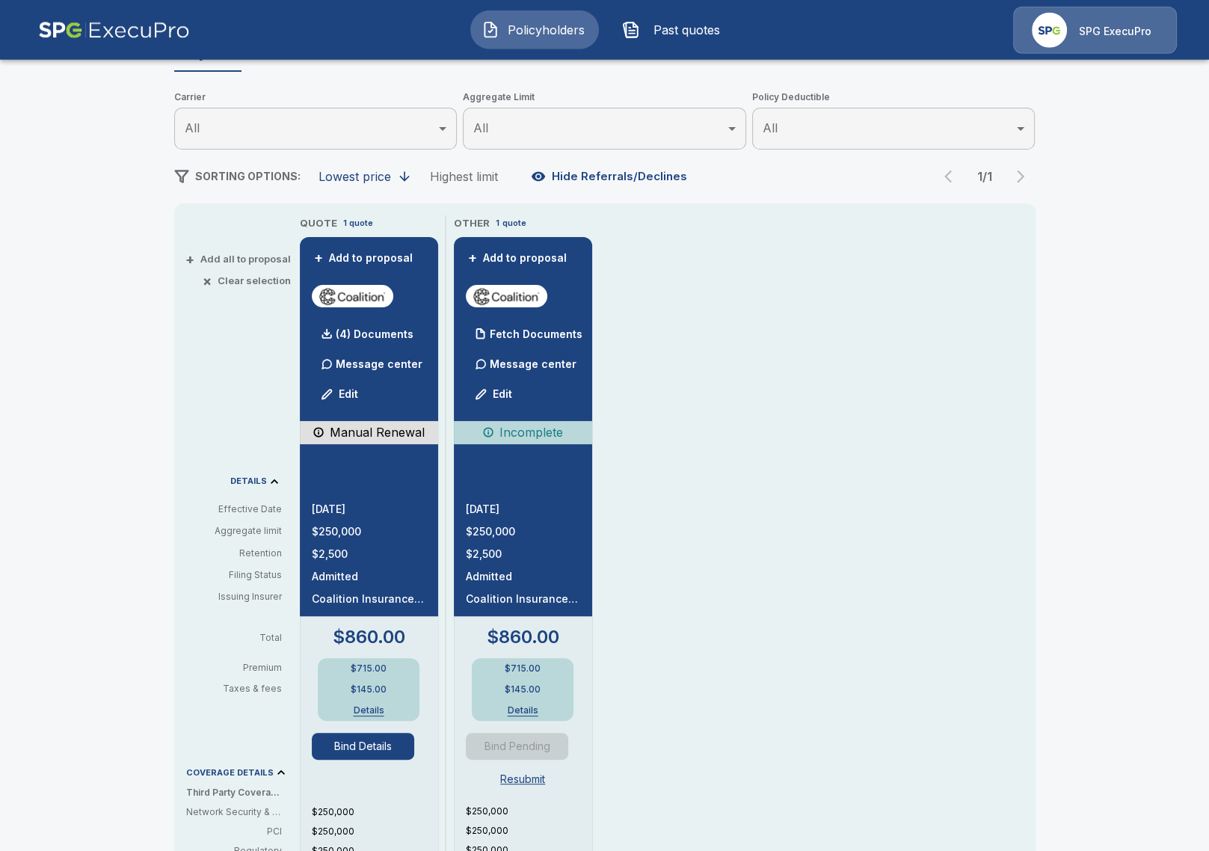
scroll to position [172, 0]
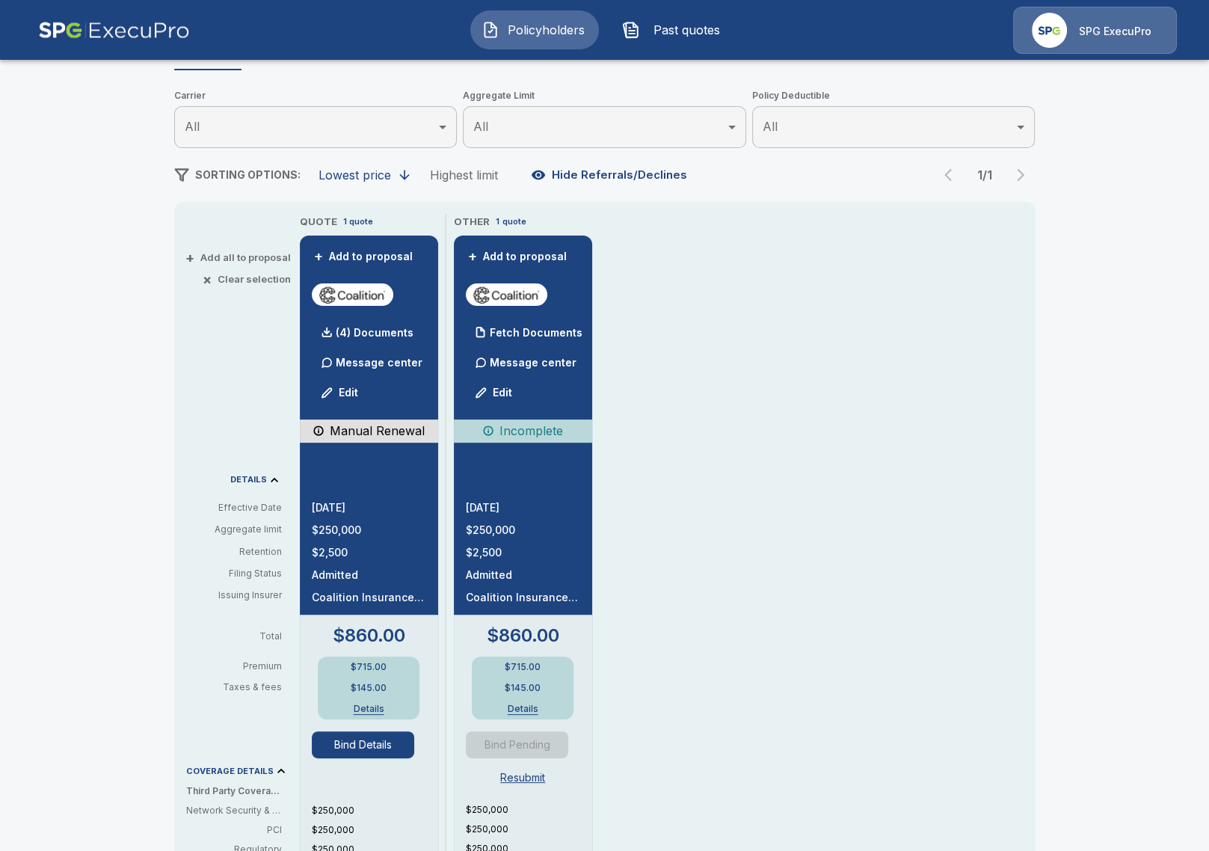
drag, startPoint x: 646, startPoint y: 236, endPoint x: 642, endPoint y: 125, distance: 111.5
click at [646, 236] on div "QUOTE 1 quote + Add to proposal (4) Documents Message center Edit Manual Renewa…" at bounding box center [668, 702] width 736 height 977
drag, startPoint x: 733, startPoint y: 432, endPoint x: 342, endPoint y: 168, distance: 472.3
click at [733, 431] on div "QUOTE 1 quote + Add to proposal (4) Documents Message center Edit Manual Renewa…" at bounding box center [668, 702] width 736 height 977
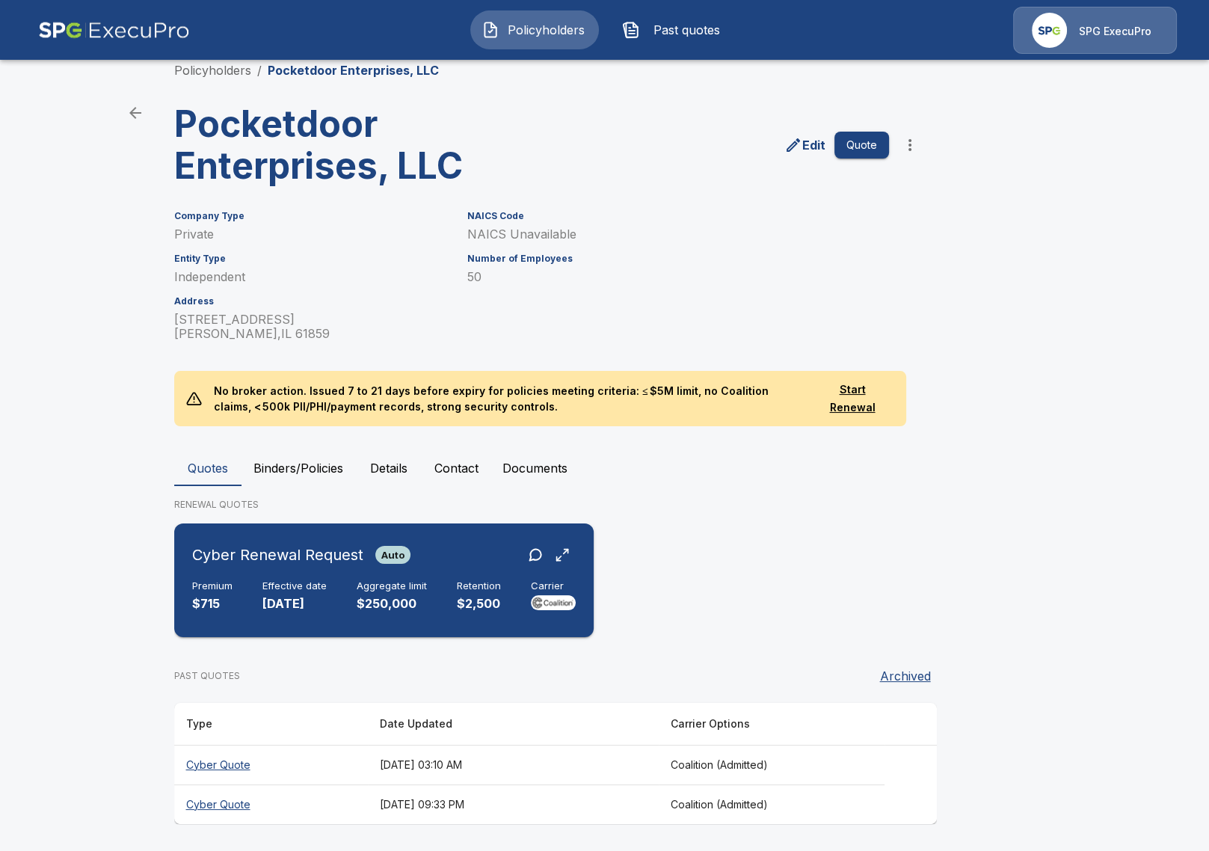
scroll to position [24, 0]
click at [298, 574] on div "Cyber Renewal Request Auto Premium $715 Effective date 12/1/2025 Aggregate limi…" at bounding box center [384, 580] width 408 height 102
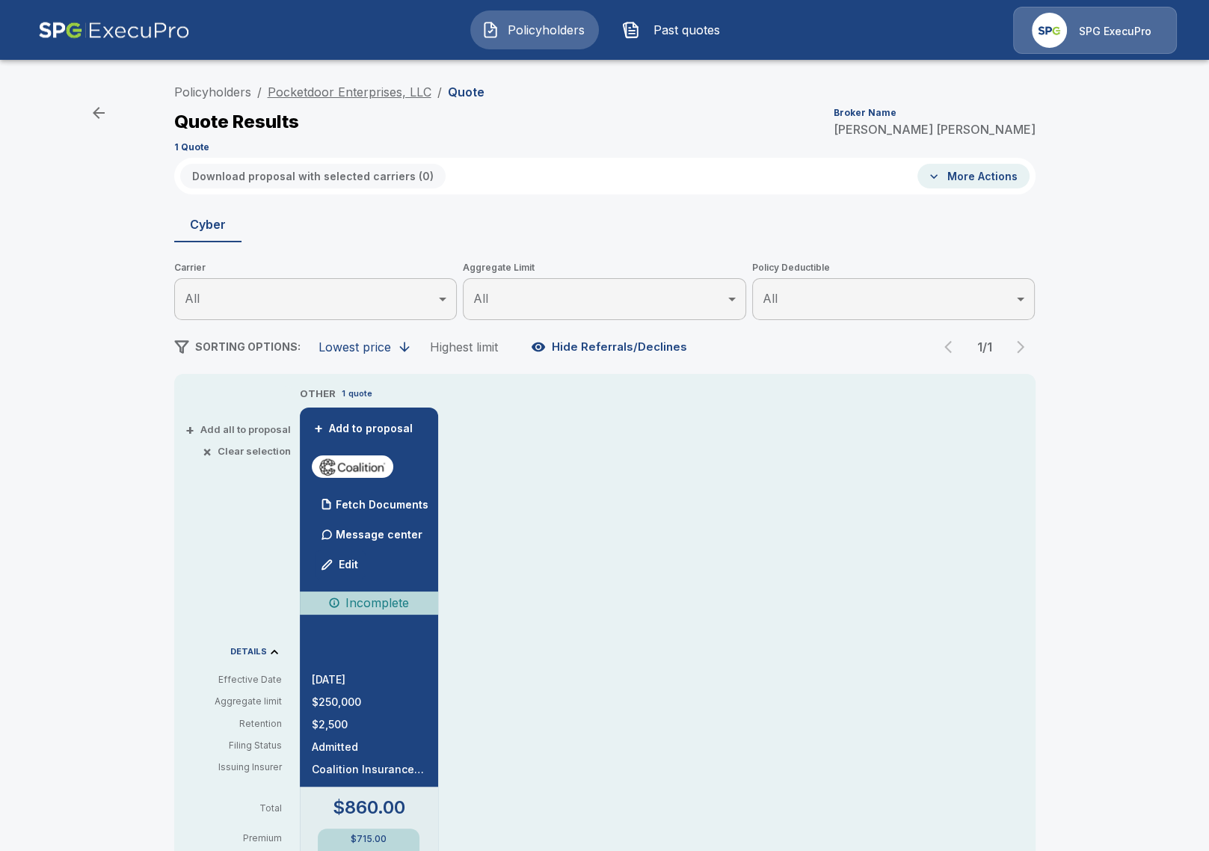
click at [358, 94] on link "Pocketdoor Enterprises, LLC" at bounding box center [350, 92] width 164 height 15
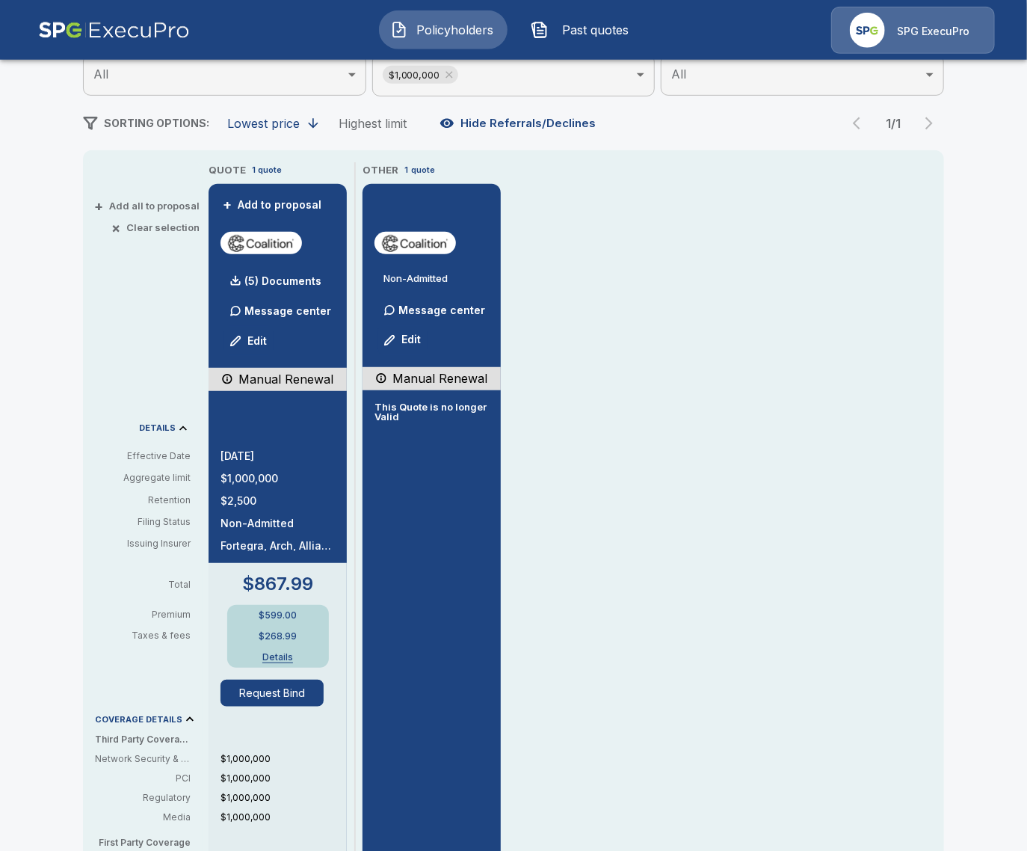
scroll to position [258, 0]
drag, startPoint x: 390, startPoint y: 411, endPoint x: 404, endPoint y: 419, distance: 16.1
click at [404, 419] on p "This Quote is no longer Valid" at bounding box center [432, 411] width 114 height 19
click at [489, 472] on div "Non-Admitted Message center Edit Manual Renewal This Quote is no longer Valid" at bounding box center [432, 646] width 138 height 927
click at [271, 268] on div "(5) Documents" at bounding box center [271, 280] width 101 height 30
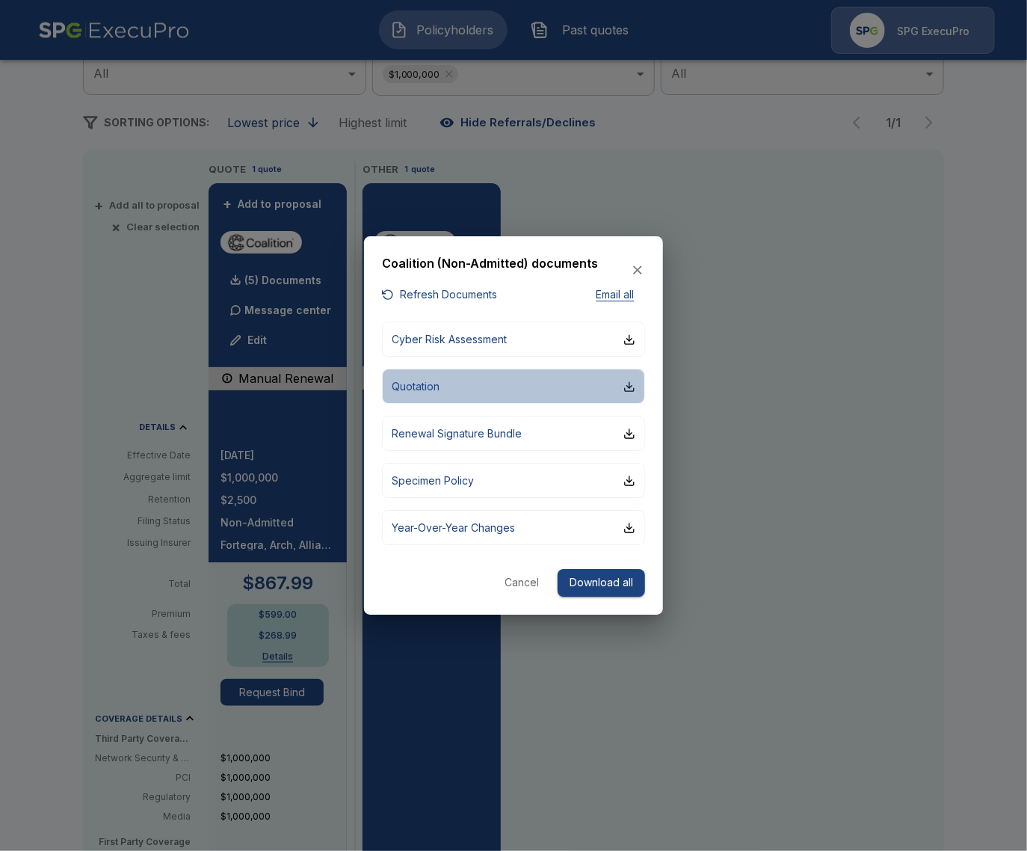
click at [486, 385] on button "Quotation" at bounding box center [513, 386] width 263 height 35
click at [906, 467] on div at bounding box center [513, 425] width 1027 height 851
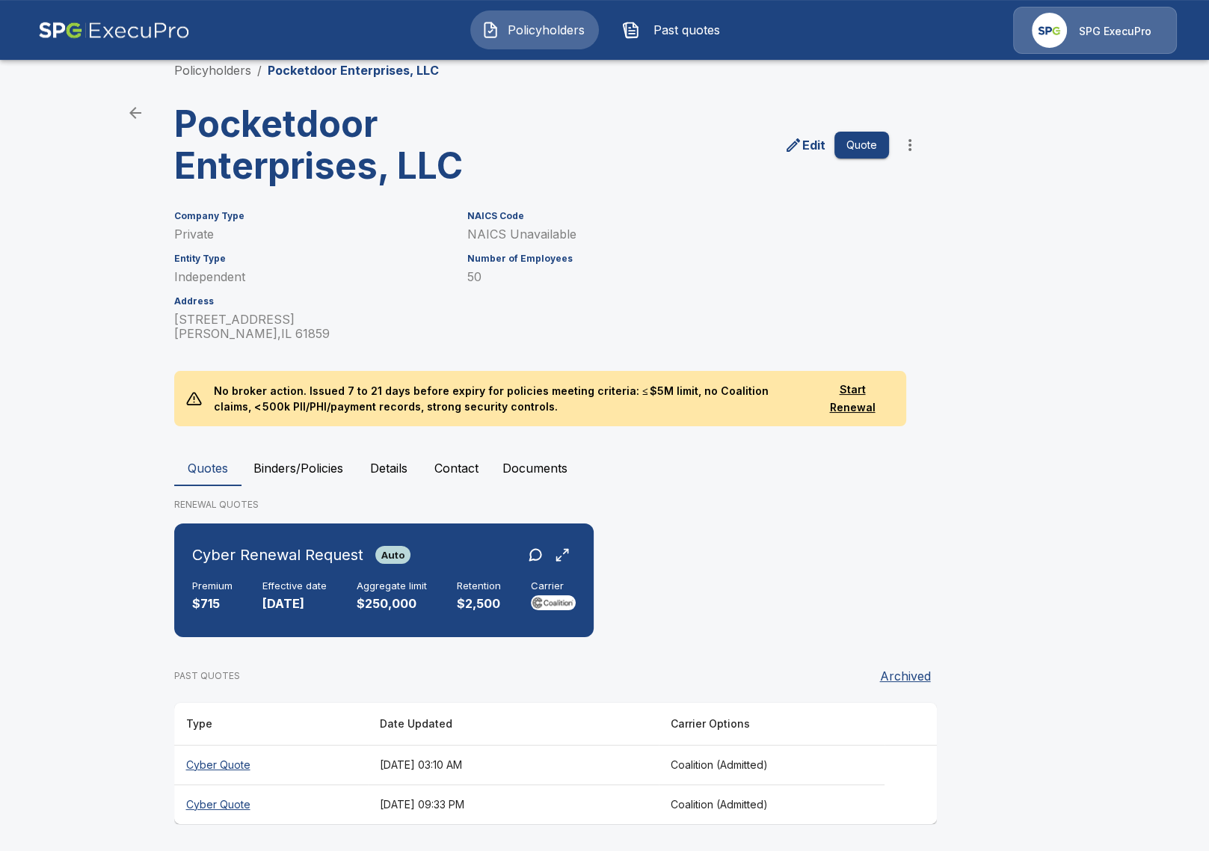
scroll to position [24, 0]
click at [417, 615] on div "Cyber Renewal Request Auto Premium $715 Effective date 12/1/2025 Aggregate limi…" at bounding box center [384, 580] width 408 height 102
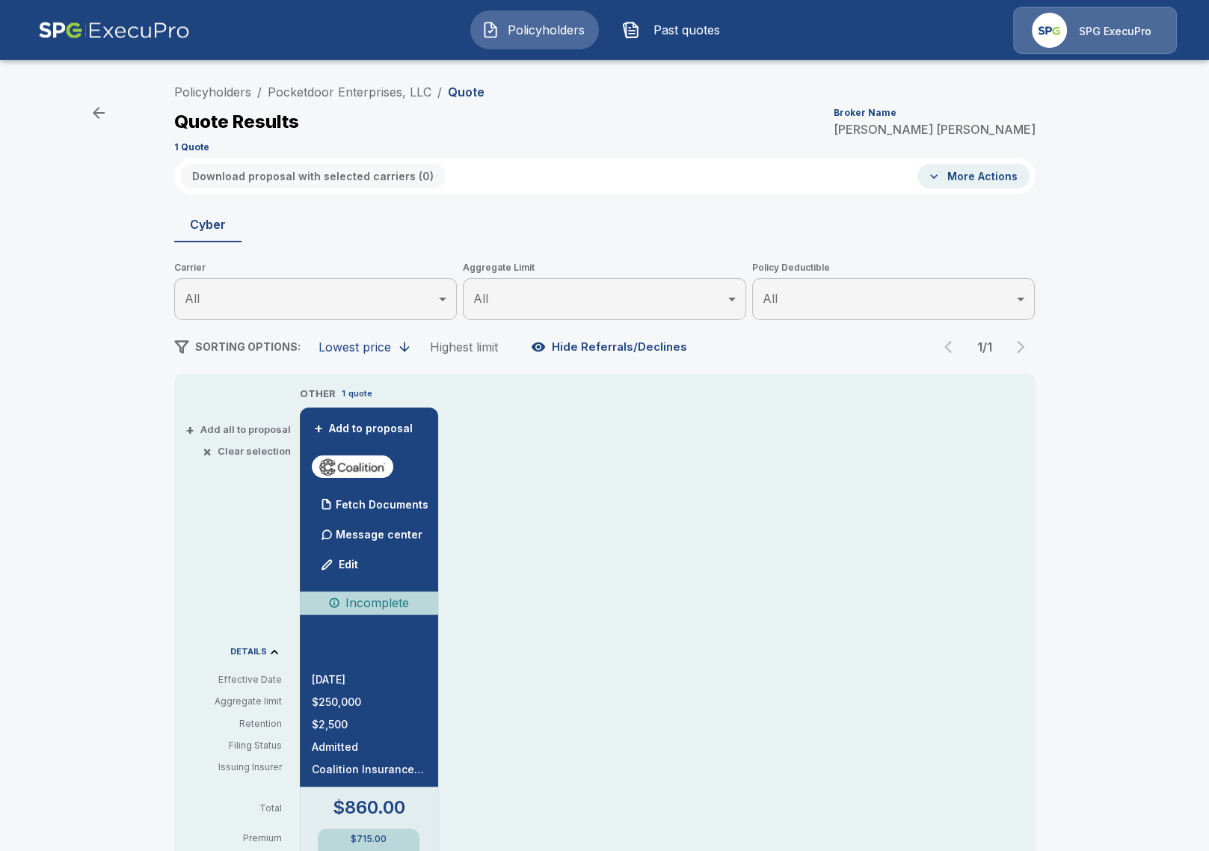
click at [1105, 455] on div "Policyholders / Pocketdoor Enterprises, LLC / Quote Quote Results Broker Name T…" at bounding box center [604, 791] width 1209 height 1440
click at [238, 101] on div "Policyholders / Pocketdoor Enterprises, LLC / Quote Quote Results Broker Name T…" at bounding box center [604, 117] width 861 height 81
click at [236, 99] on link "Policyholders" at bounding box center [212, 92] width 77 height 15
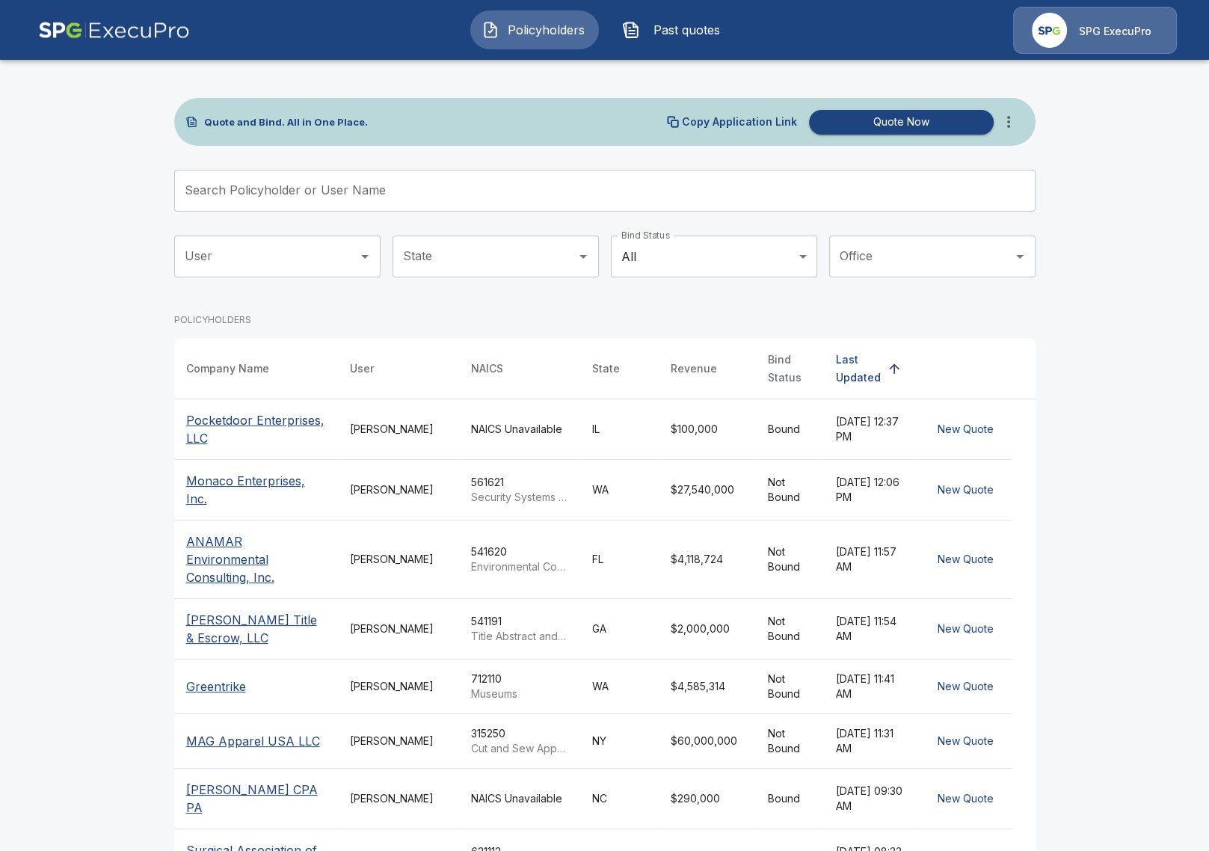
click at [469, 204] on input "Search Policyholder or User Name" at bounding box center [596, 191] width 845 height 42
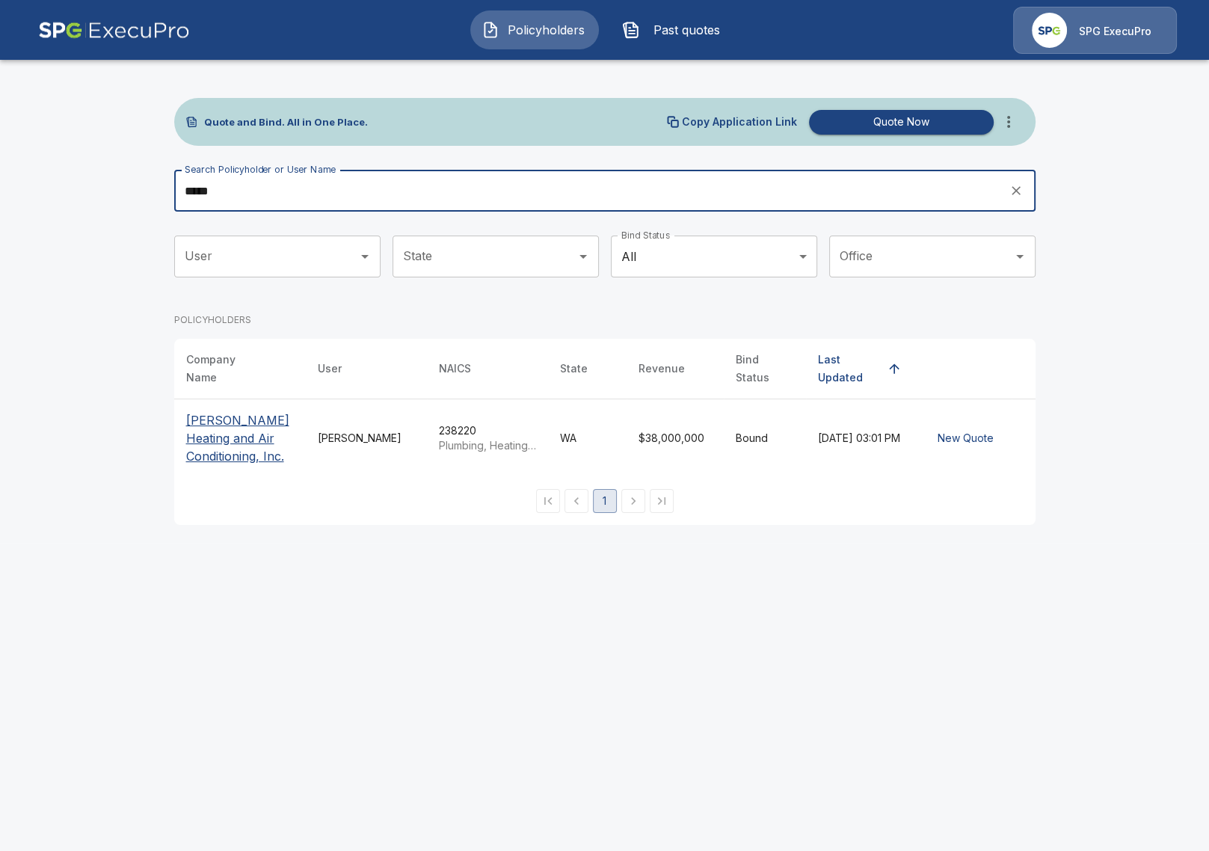
type input "*****"
click at [247, 411] on p "[PERSON_NAME] Heating and Air Conditioning, Inc." at bounding box center [240, 438] width 108 height 54
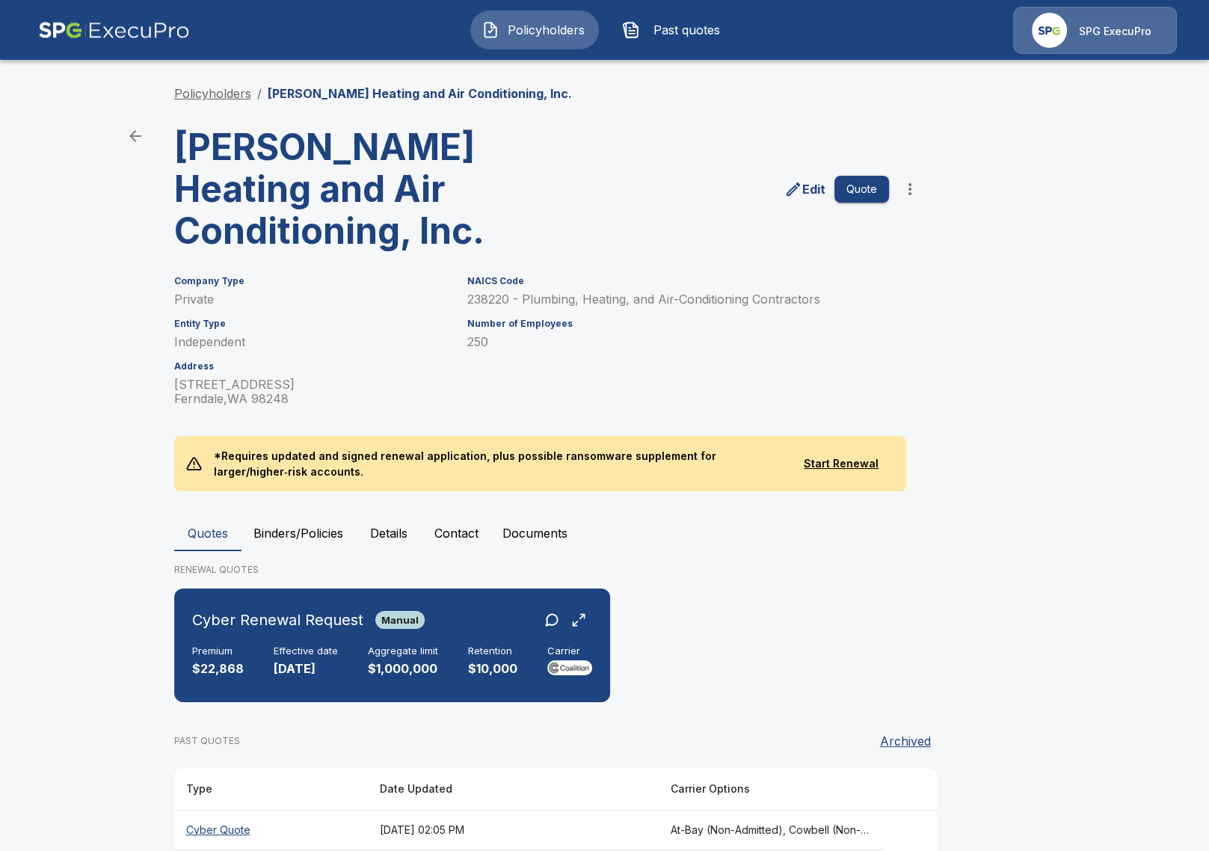
click at [239, 96] on link "Policyholders" at bounding box center [212, 93] width 77 height 15
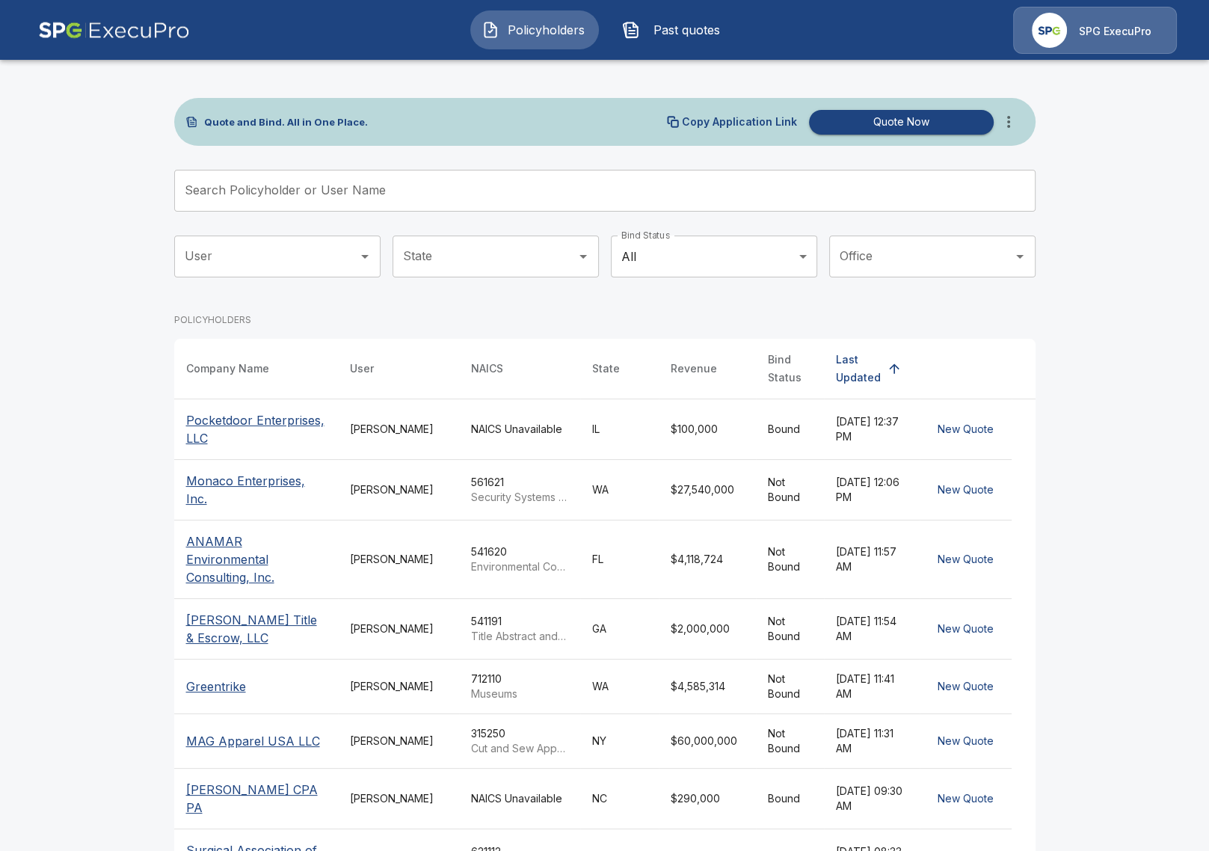
click at [1019, 123] on button "more" at bounding box center [1009, 122] width 30 height 30
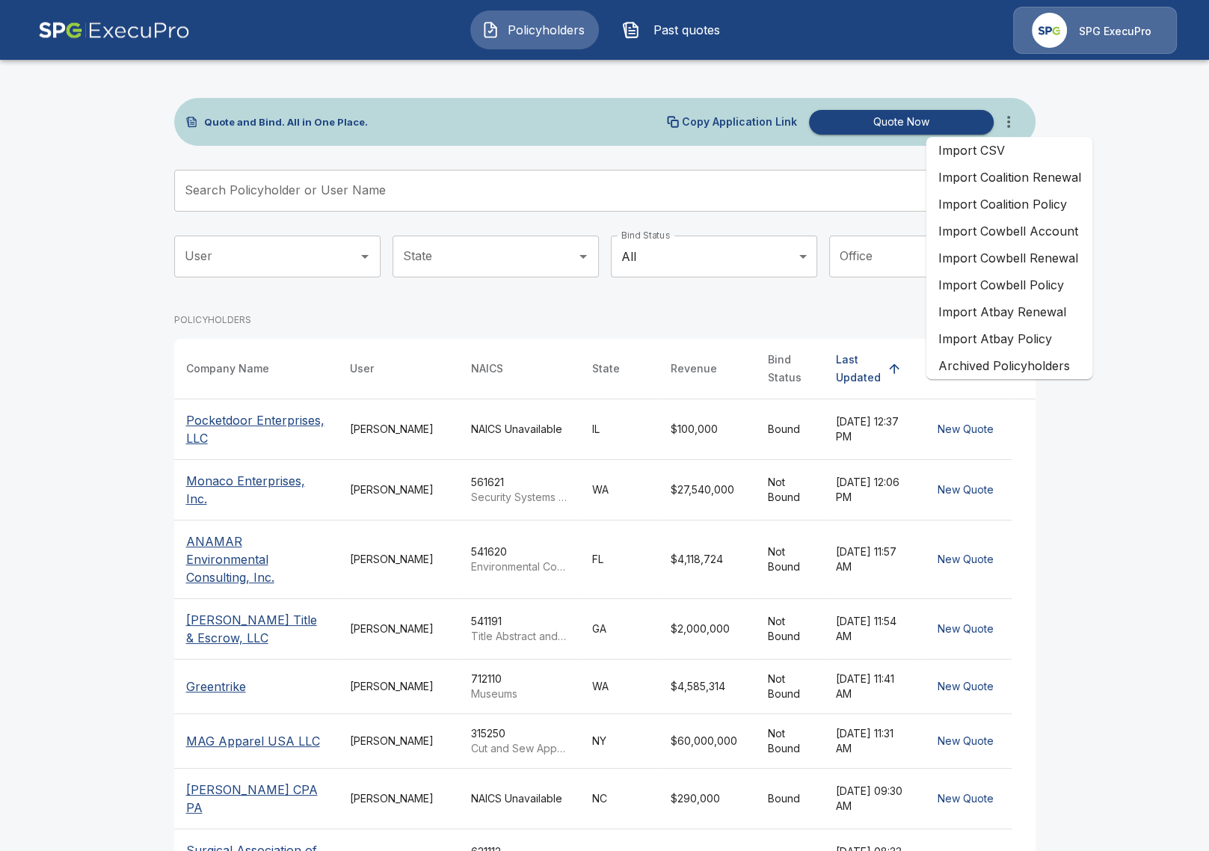
click at [1140, 532] on main "Quote and Bind. All in One Place. Copy Application Link Quote Now Search Policy…" at bounding box center [604, 592] width 1209 height 1184
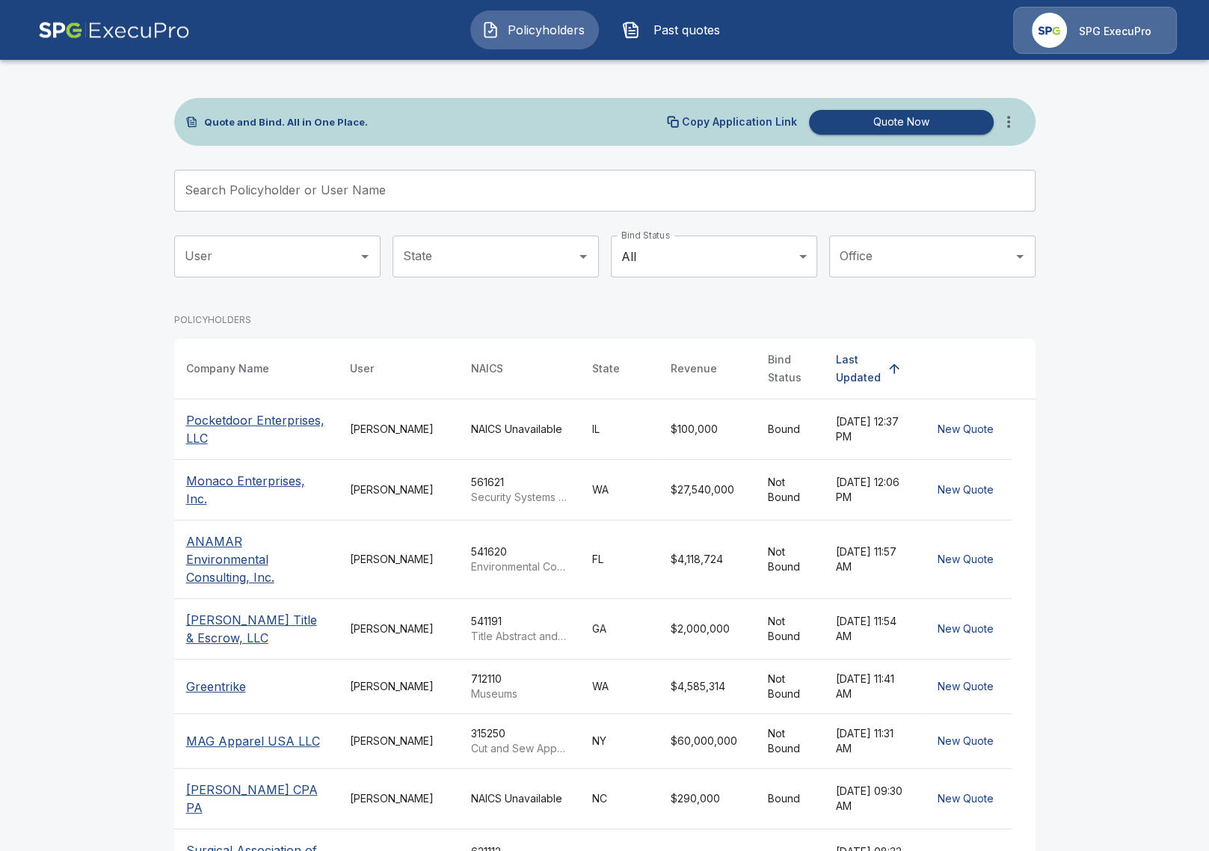
click at [333, 182] on input "Search Policyholder or User Name" at bounding box center [596, 191] width 845 height 42
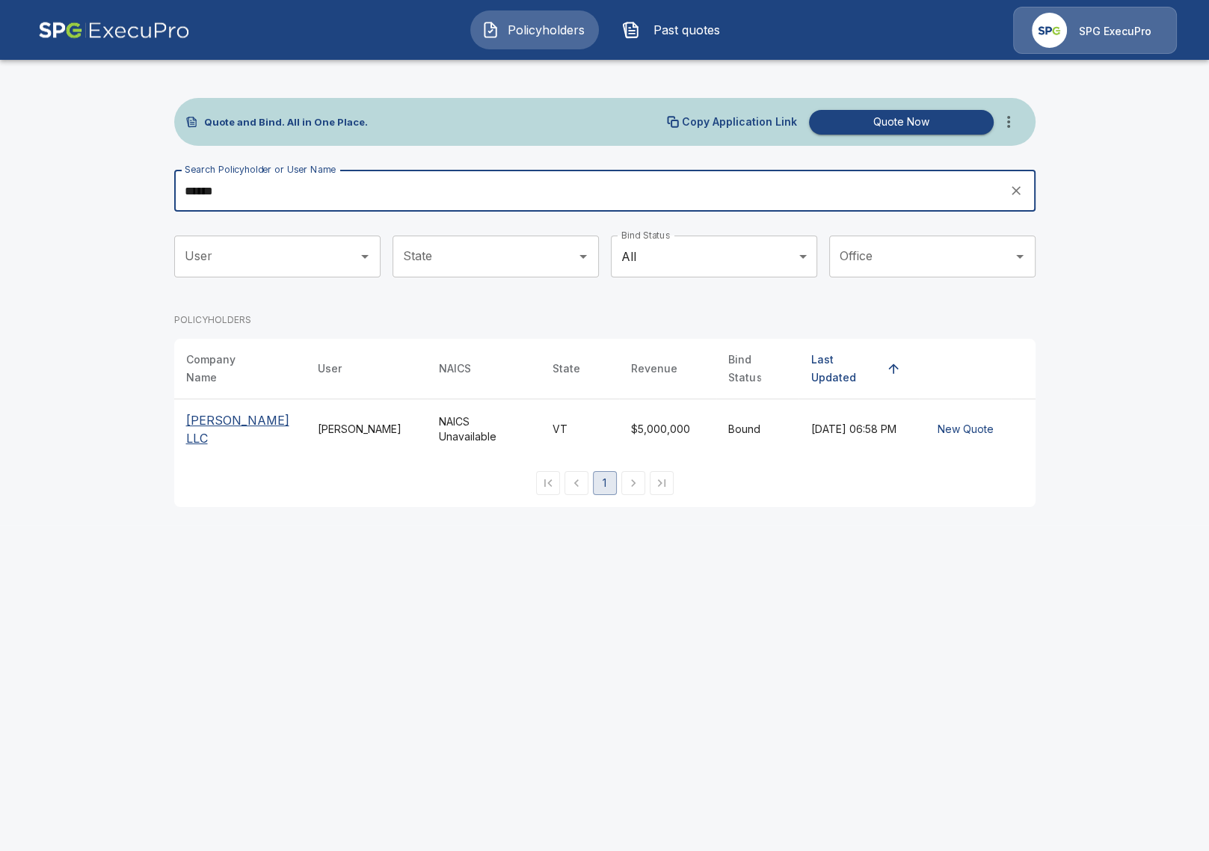
type input "******"
click at [238, 420] on p "[PERSON_NAME] LLC" at bounding box center [240, 429] width 108 height 36
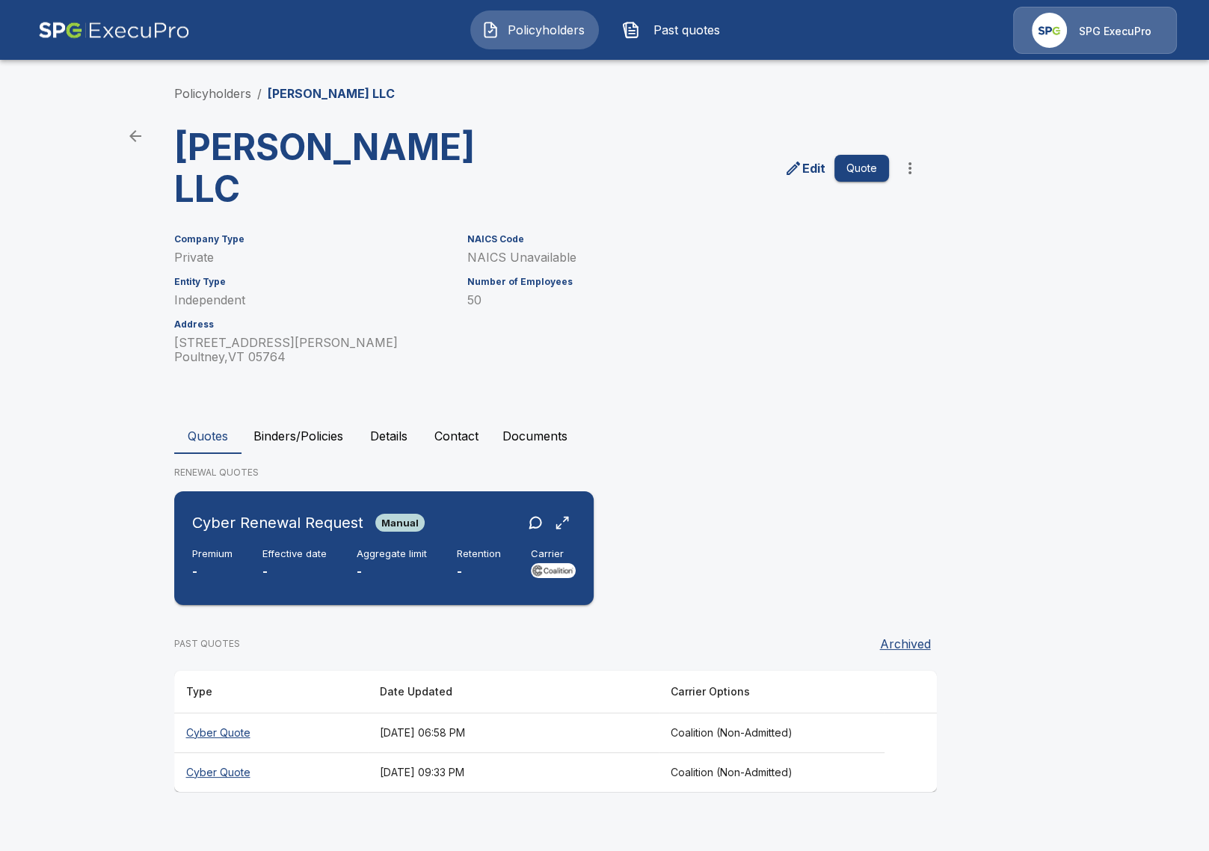
click at [478, 563] on p "-" at bounding box center [479, 571] width 44 height 17
click at [319, 418] on button "Binders/Policies" at bounding box center [299, 436] width 114 height 36
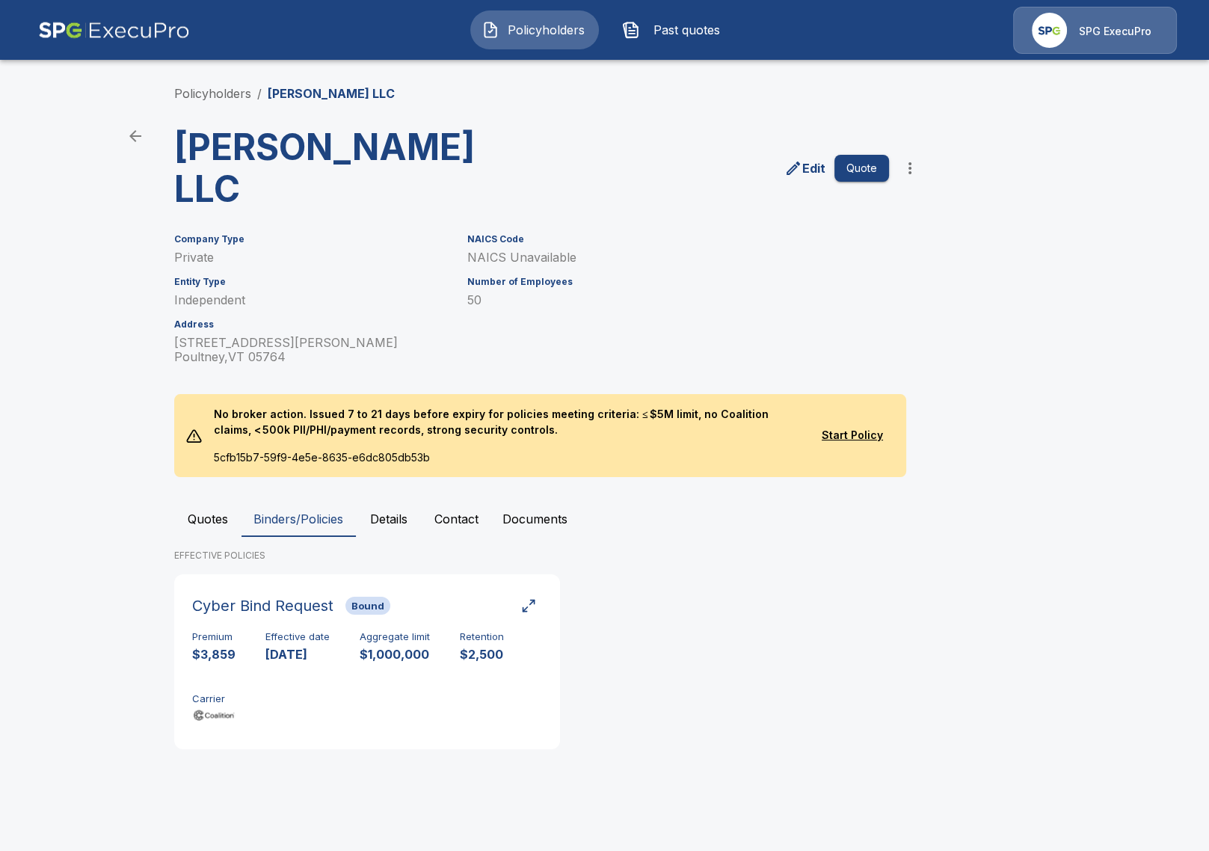
click at [223, 501] on button "Quotes" at bounding box center [207, 519] width 67 height 36
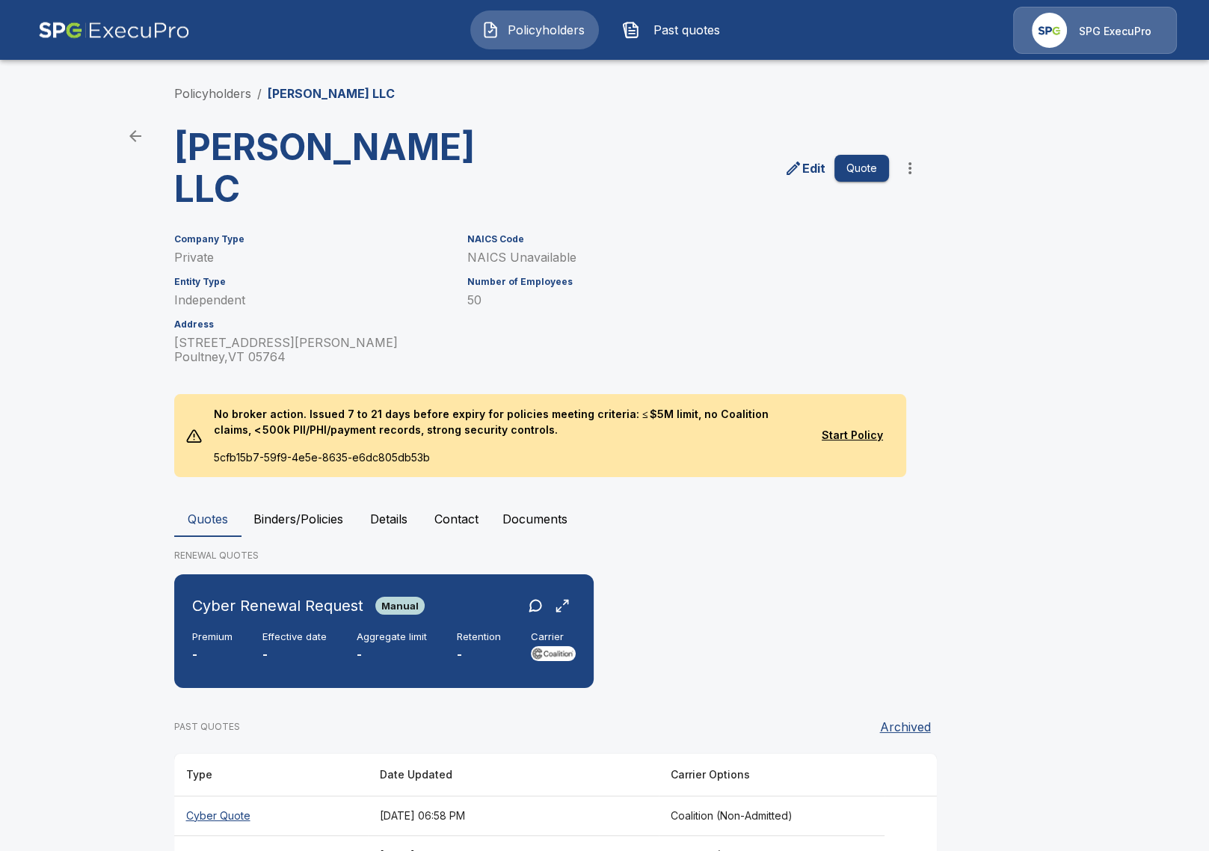
click at [126, 707] on main "Policyholders / Balthazar Rex LLC Balthazar Rex LLC Edit Quote Company Type Pri…" at bounding box center [604, 451] width 1209 height 903
click at [283, 501] on button "Binders/Policies" at bounding box center [299, 519] width 114 height 36
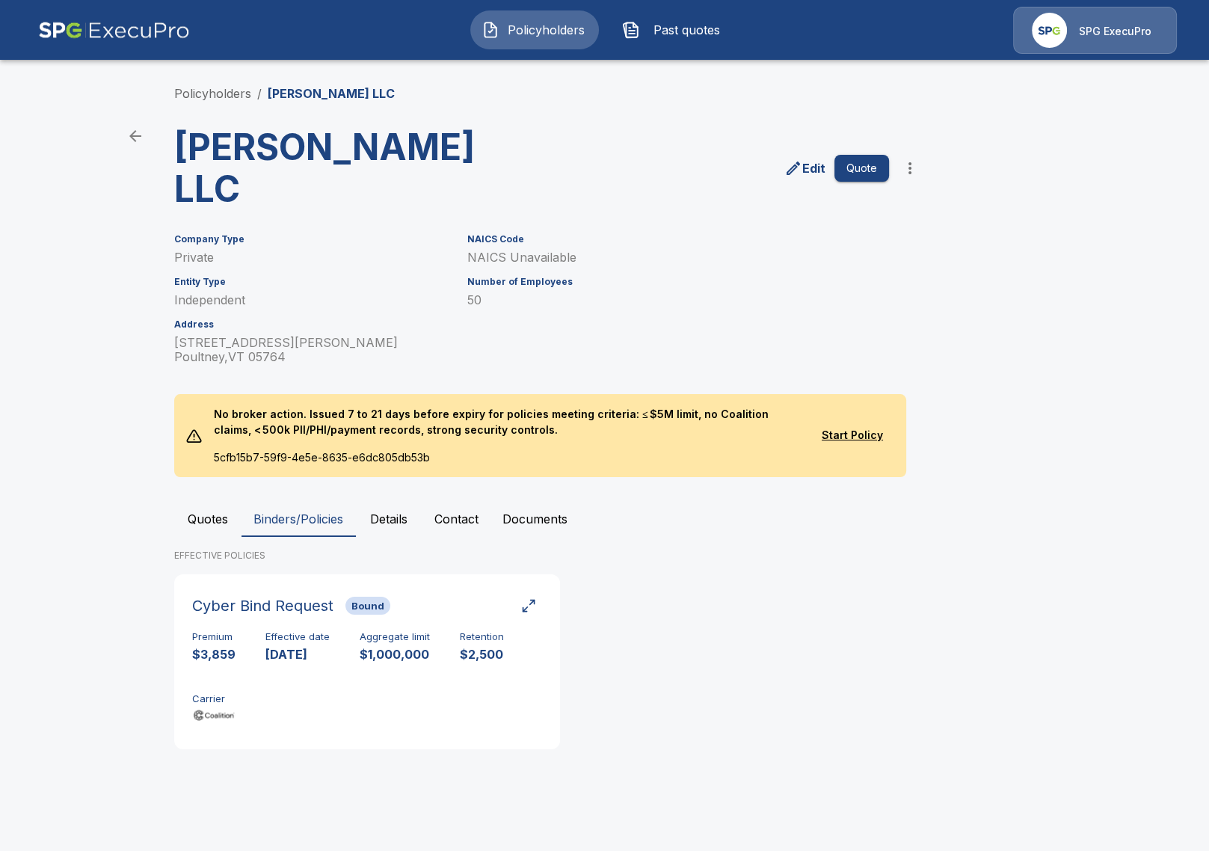
click at [256, 731] on div "Policyholders / Balthazar Rex LLC Balthazar Rex LLC Edit Quote Company Type Pri…" at bounding box center [604, 423] width 897 height 734
click at [60, 120] on main "Policyholders / Balthazar Rex LLC Balthazar Rex LLC Edit Quote Company Type Pri…" at bounding box center [604, 395] width 1209 height 790
click at [193, 99] on link "Policyholders" at bounding box center [212, 93] width 77 height 15
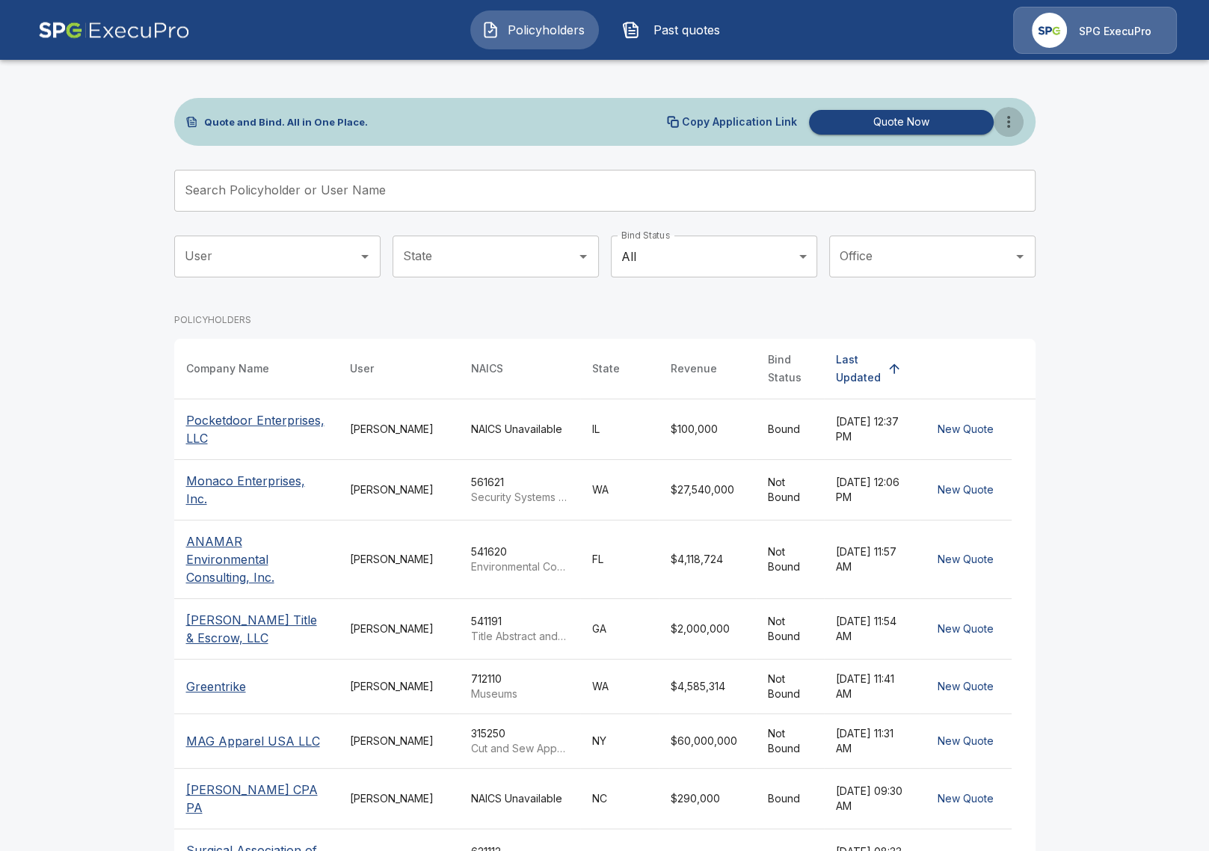
click at [1013, 123] on icon "more" at bounding box center [1009, 122] width 18 height 18
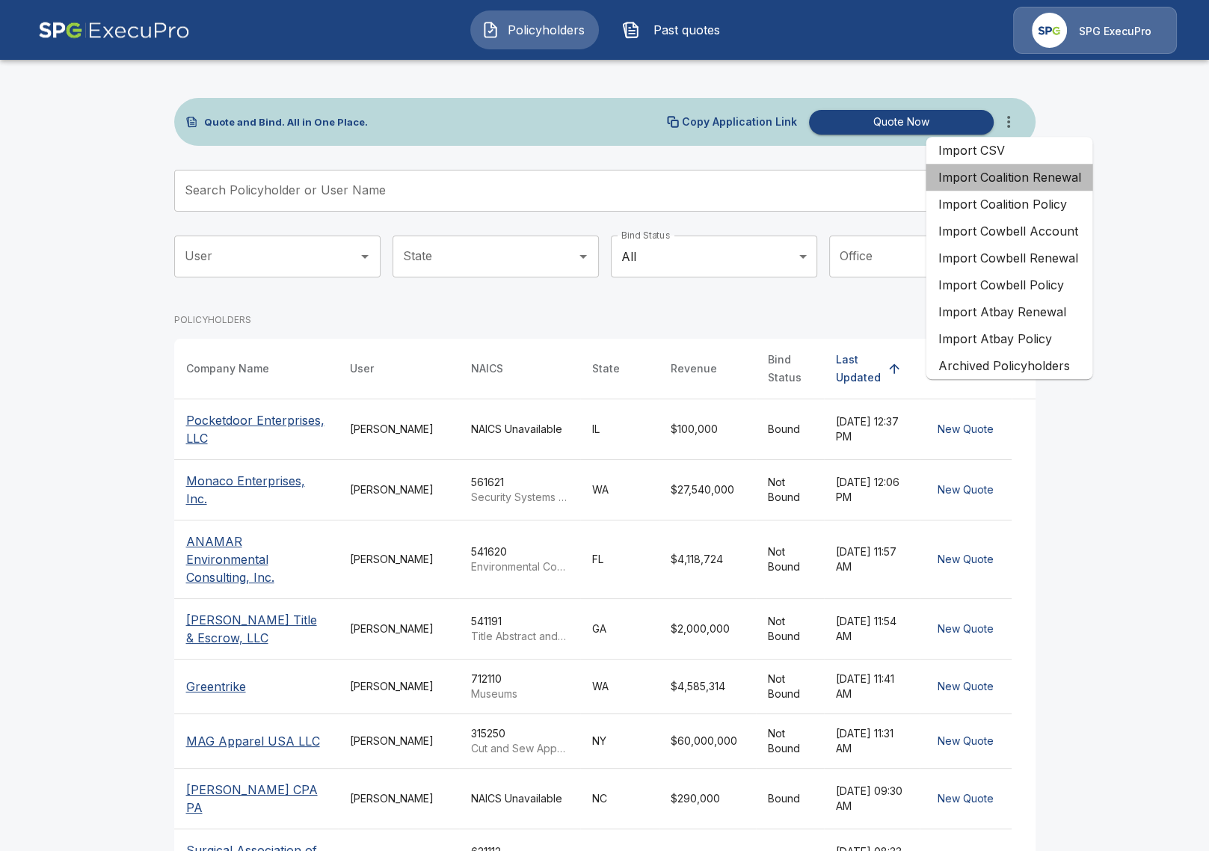
click at [1066, 183] on li "Import Coalition Renewal" at bounding box center [1009, 177] width 167 height 27
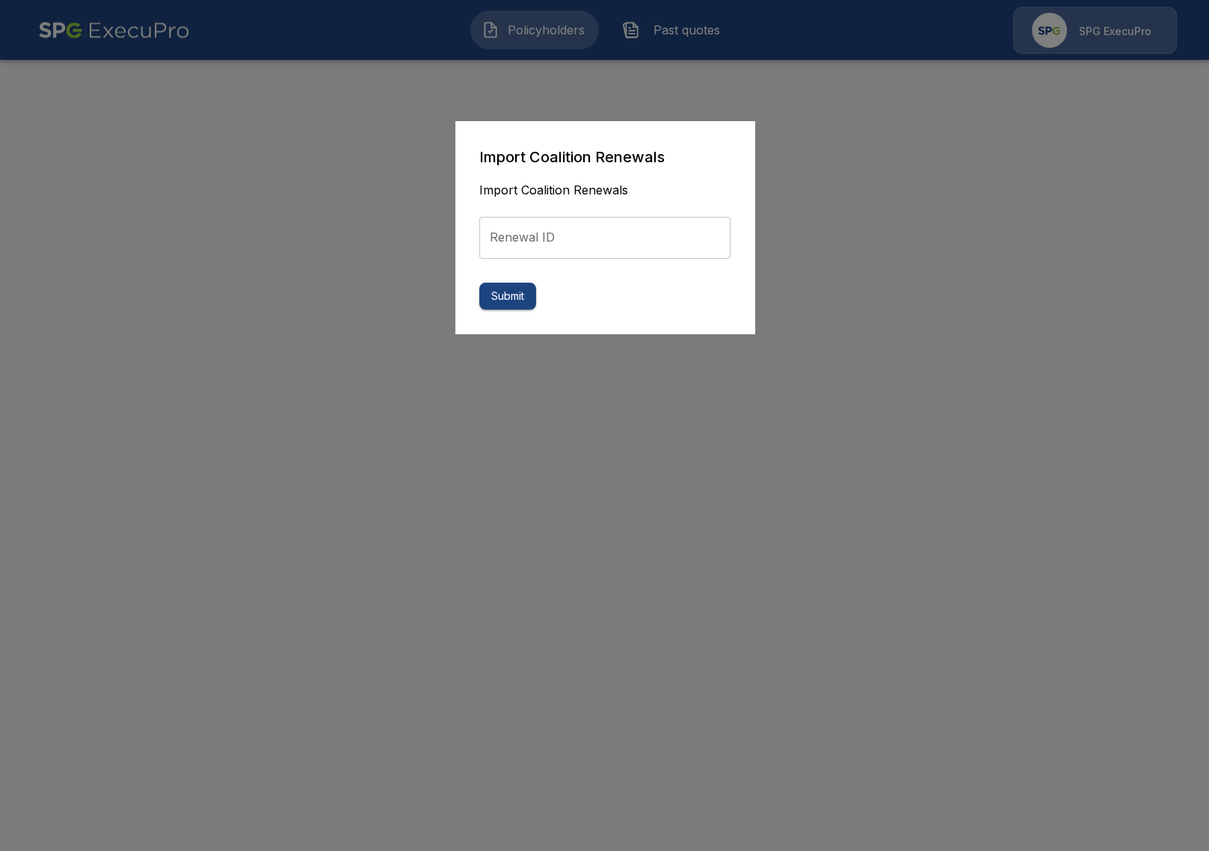
click at [587, 256] on input "Renewal ID" at bounding box center [604, 238] width 251 height 42
paste input "**********"
type input "**********"
click at [509, 301] on button "Submit" at bounding box center [507, 297] width 57 height 28
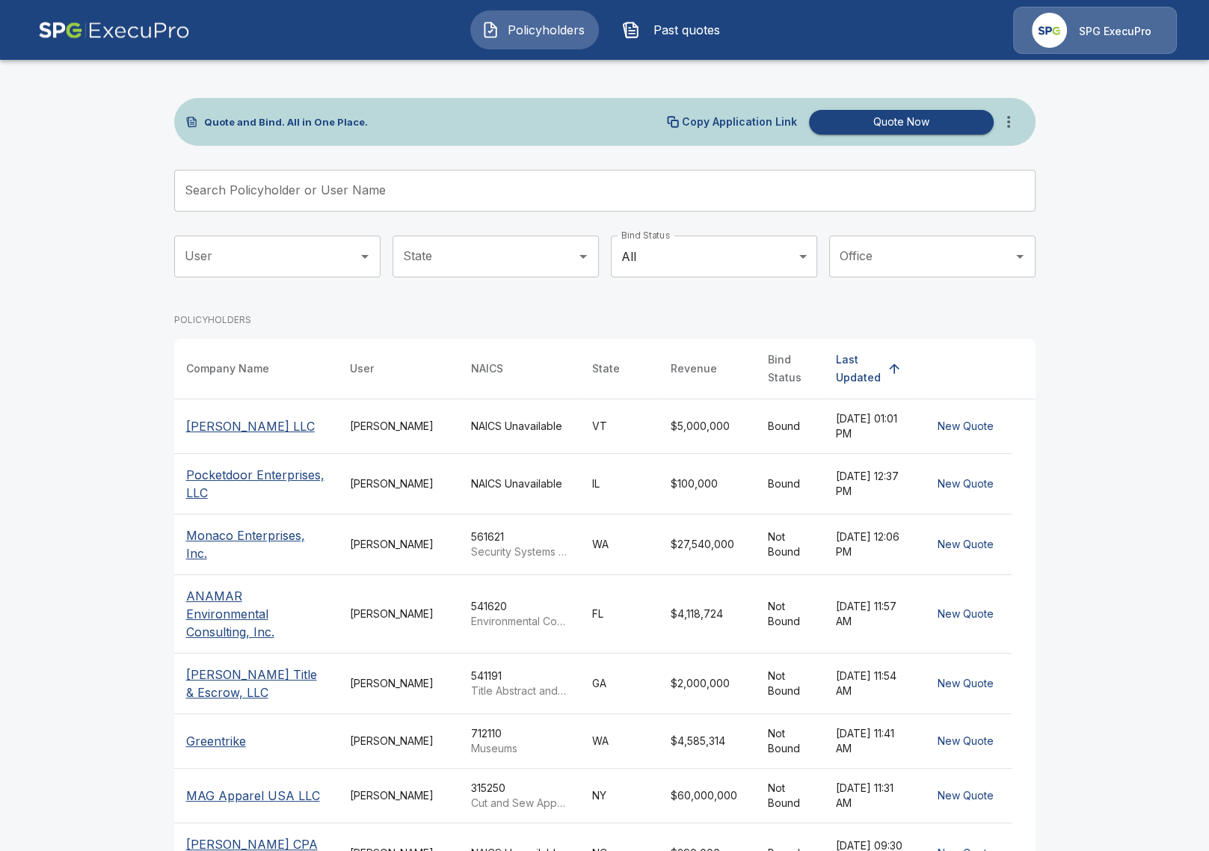
click at [338, 407] on td "[PERSON_NAME]" at bounding box center [398, 426] width 121 height 55
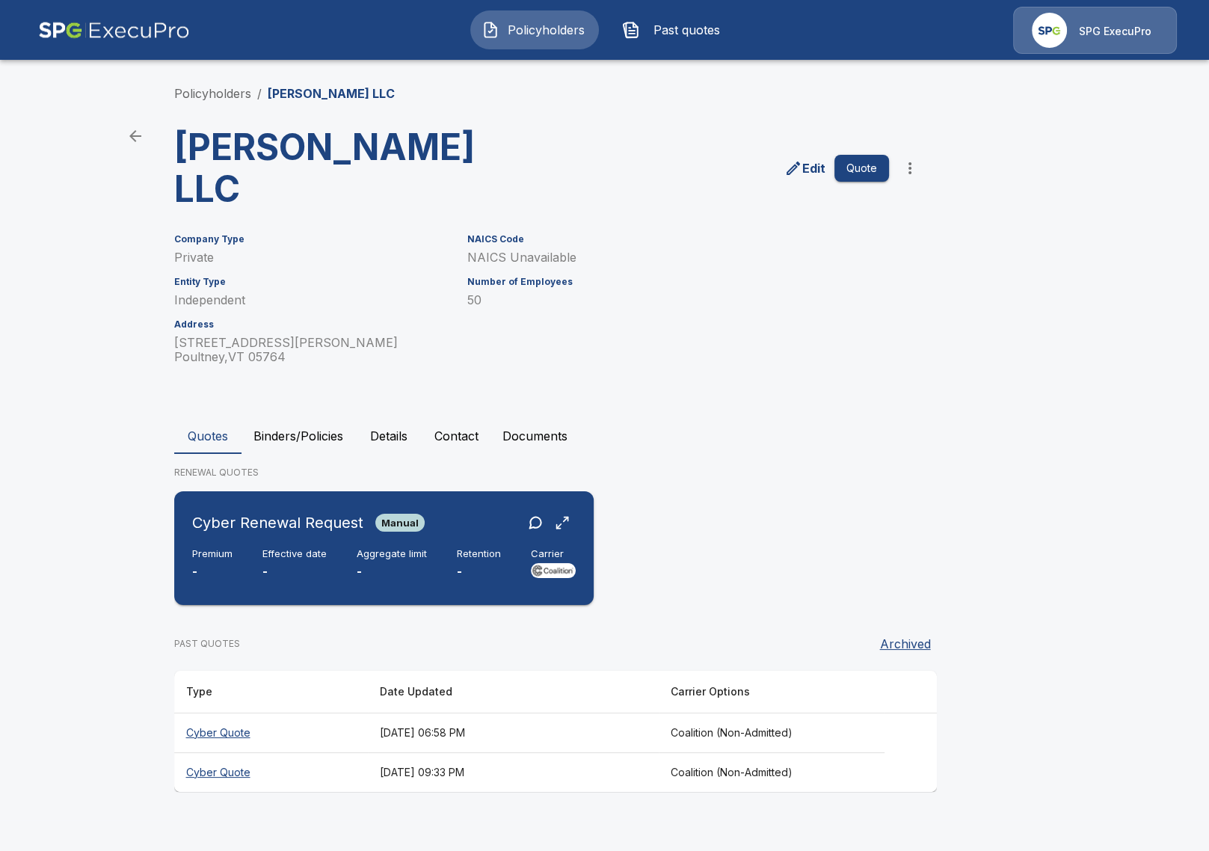
click at [469, 548] on div "Retention -" at bounding box center [479, 564] width 44 height 33
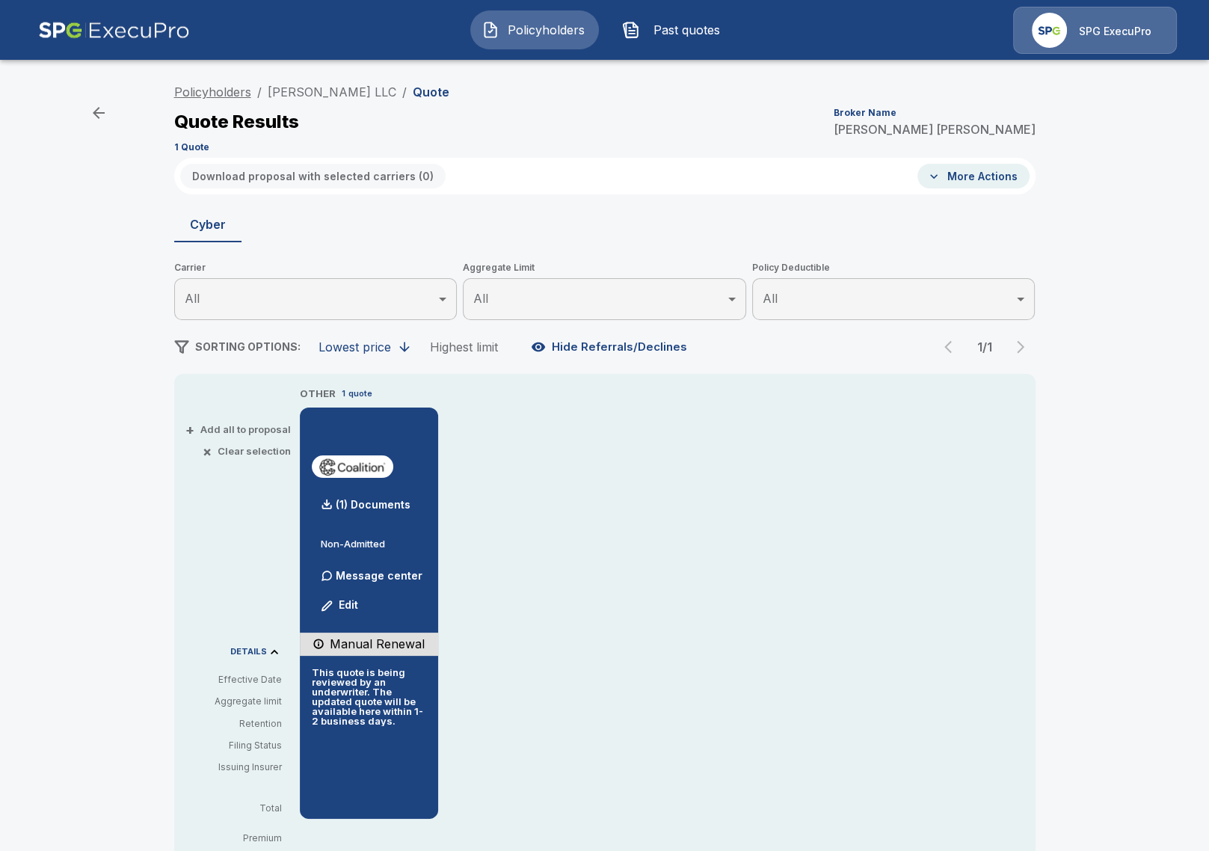
click at [219, 91] on link "Policyholders" at bounding box center [212, 92] width 77 height 15
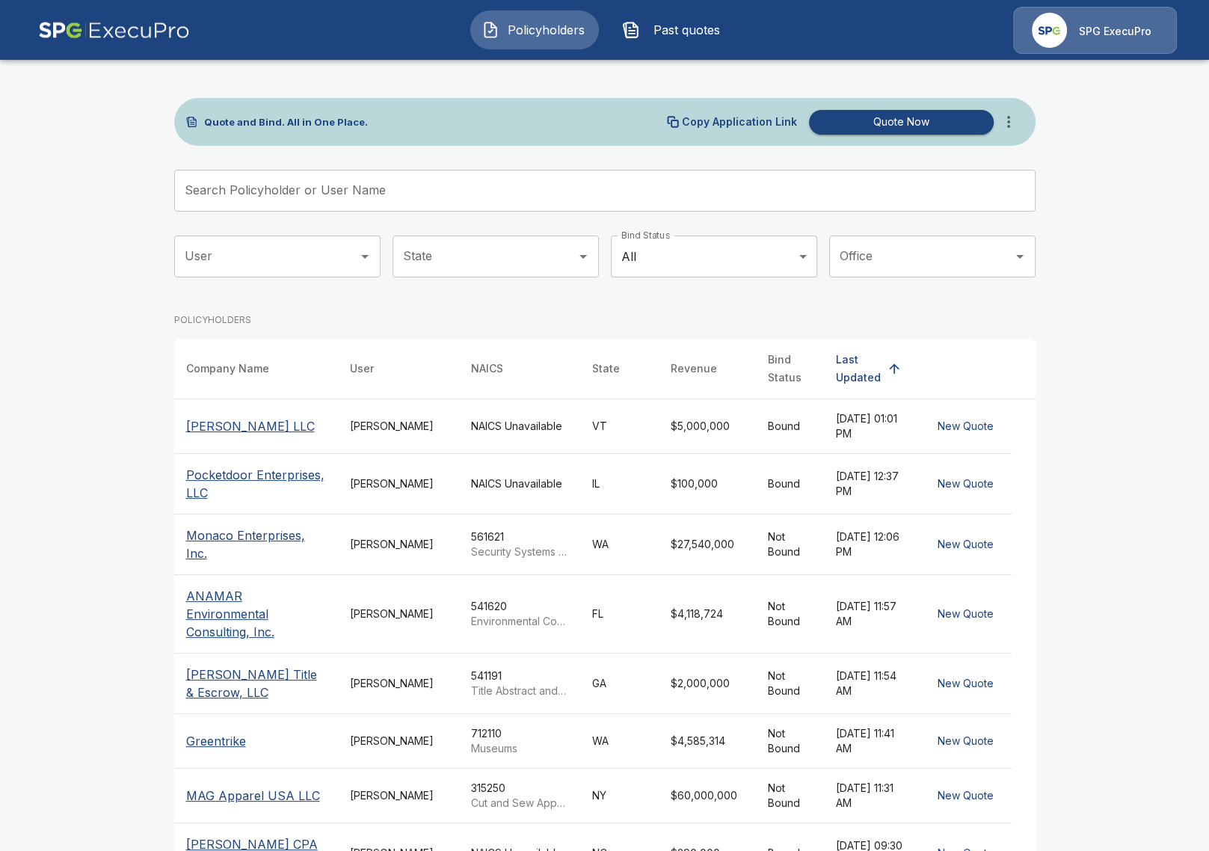
click at [74, 310] on main "Quote and Bind. All in One Place. Copy Application Link Quote Now Search Policy…" at bounding box center [604, 562] width 1209 height 1124
